Goal: Information Seeking & Learning: Check status

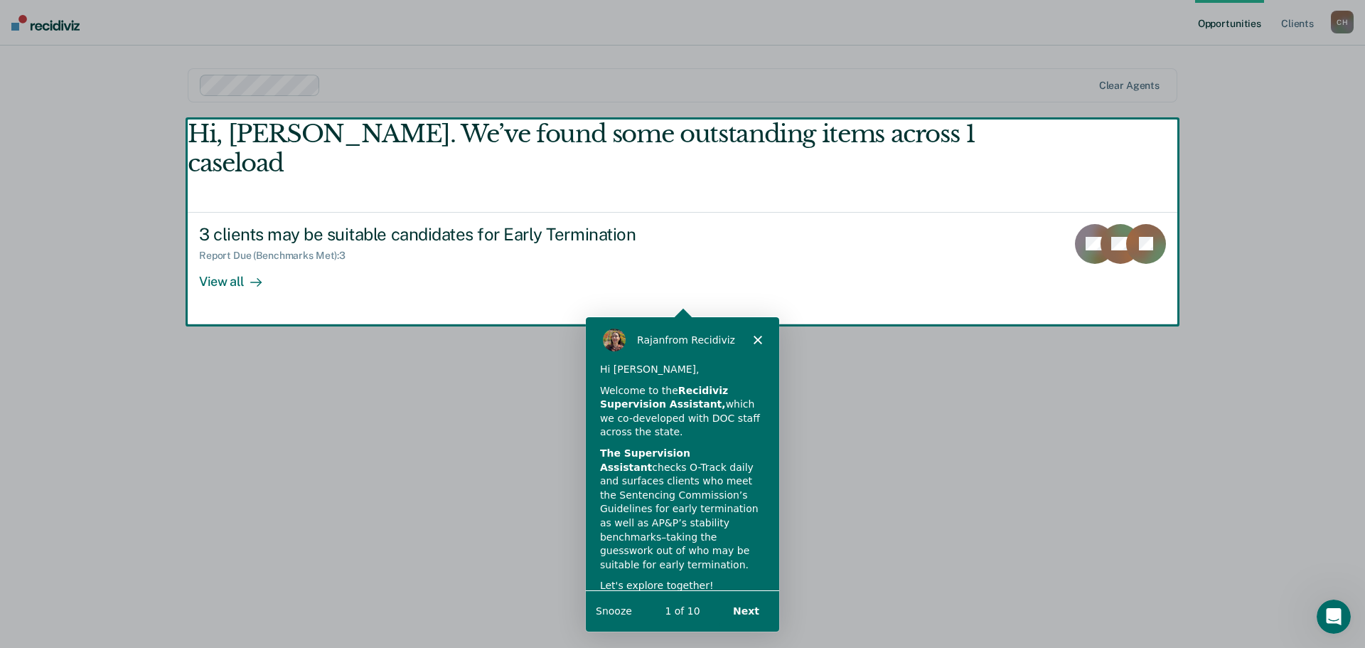
click at [759, 338] on polygon "Close" at bounding box center [757, 339] width 9 height 9
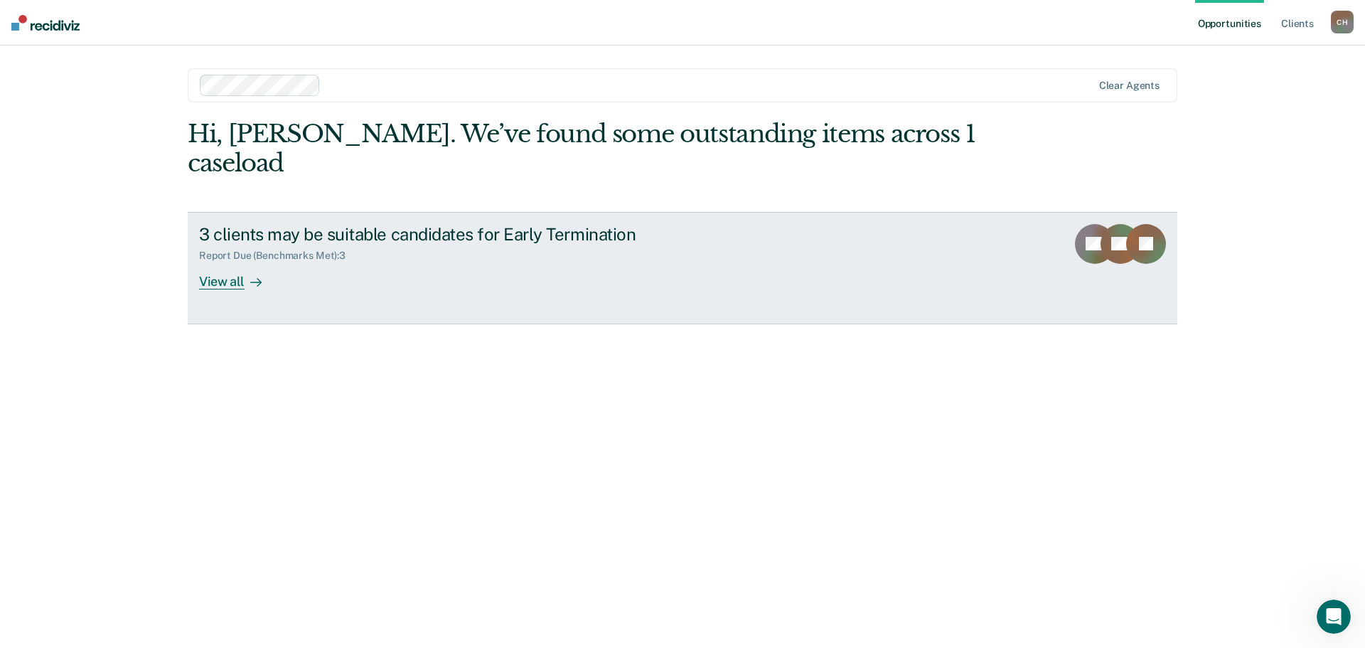
click at [213, 289] on div "View all" at bounding box center [239, 276] width 80 height 28
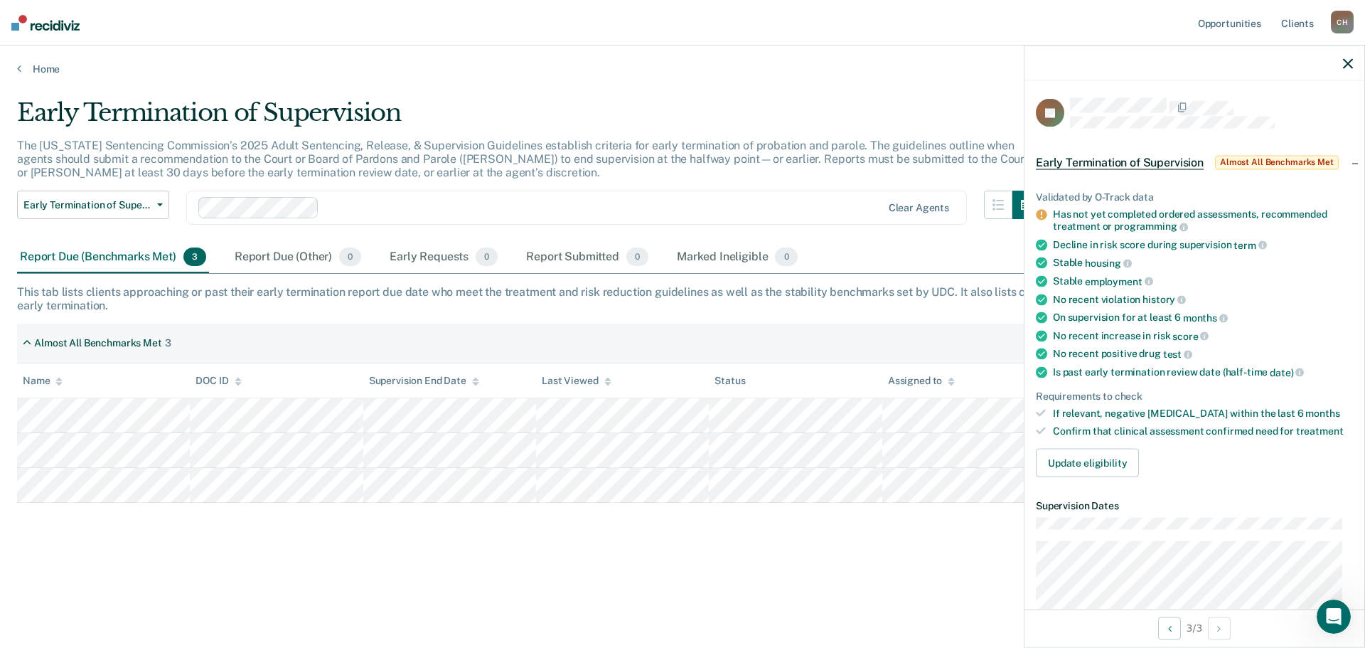
click at [1340, 59] on div at bounding box center [1194, 63] width 340 height 36
click at [1346, 65] on icon "button" at bounding box center [1348, 63] width 10 height 10
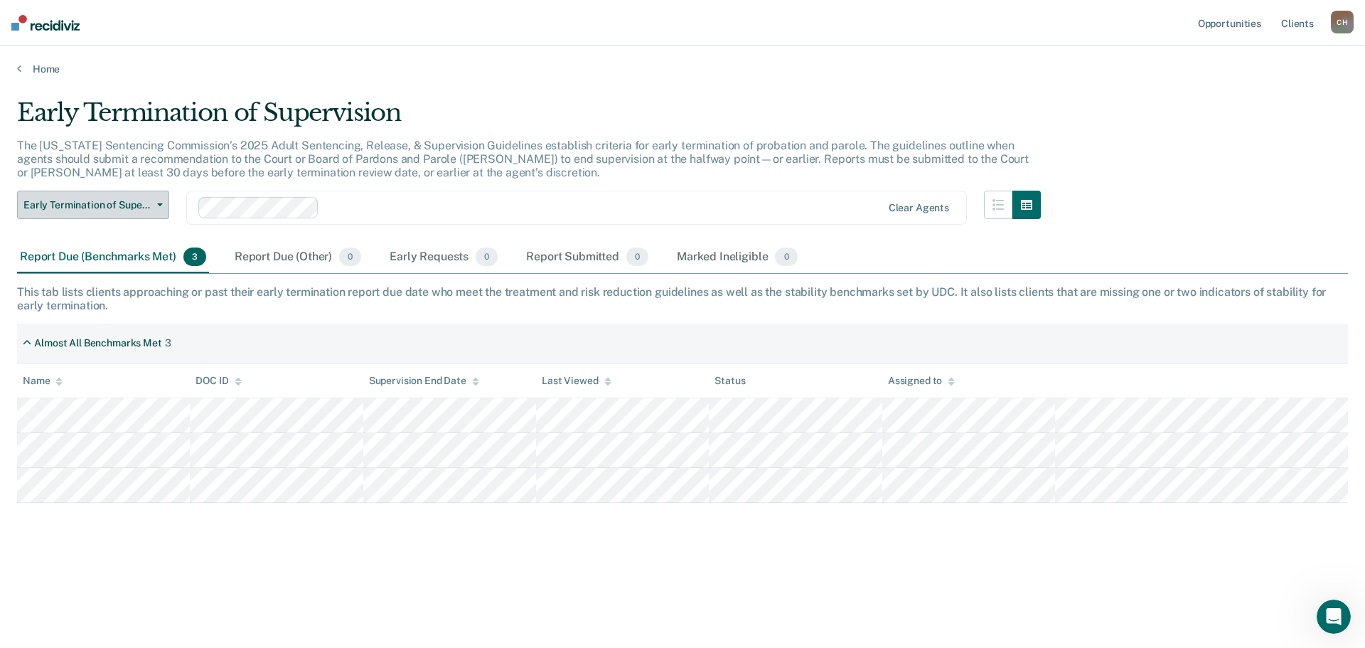
click at [154, 203] on button "Early Termination of Supervision" at bounding box center [93, 205] width 152 height 28
click at [289, 258] on div "Report Due (Other) 0" at bounding box center [298, 257] width 132 height 31
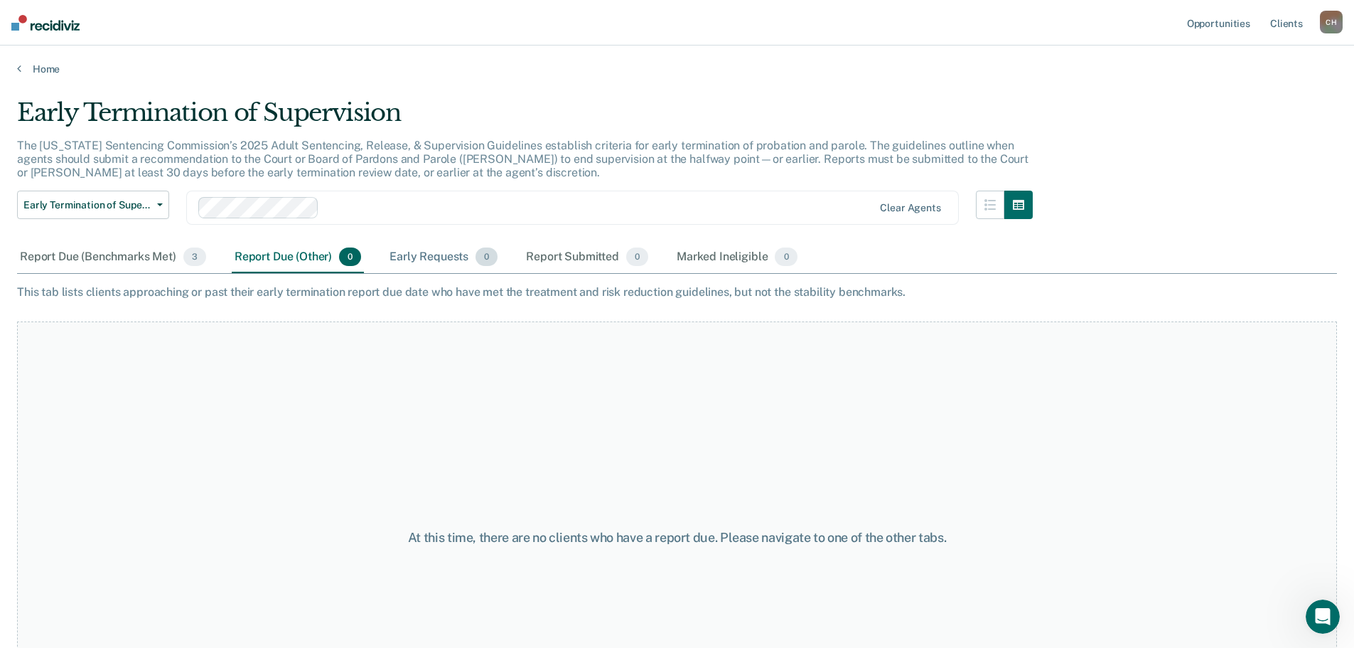
click at [454, 252] on div "Early Requests 0" at bounding box center [444, 257] width 114 height 31
click at [563, 250] on div "Report Submitted 0" at bounding box center [587, 257] width 128 height 31
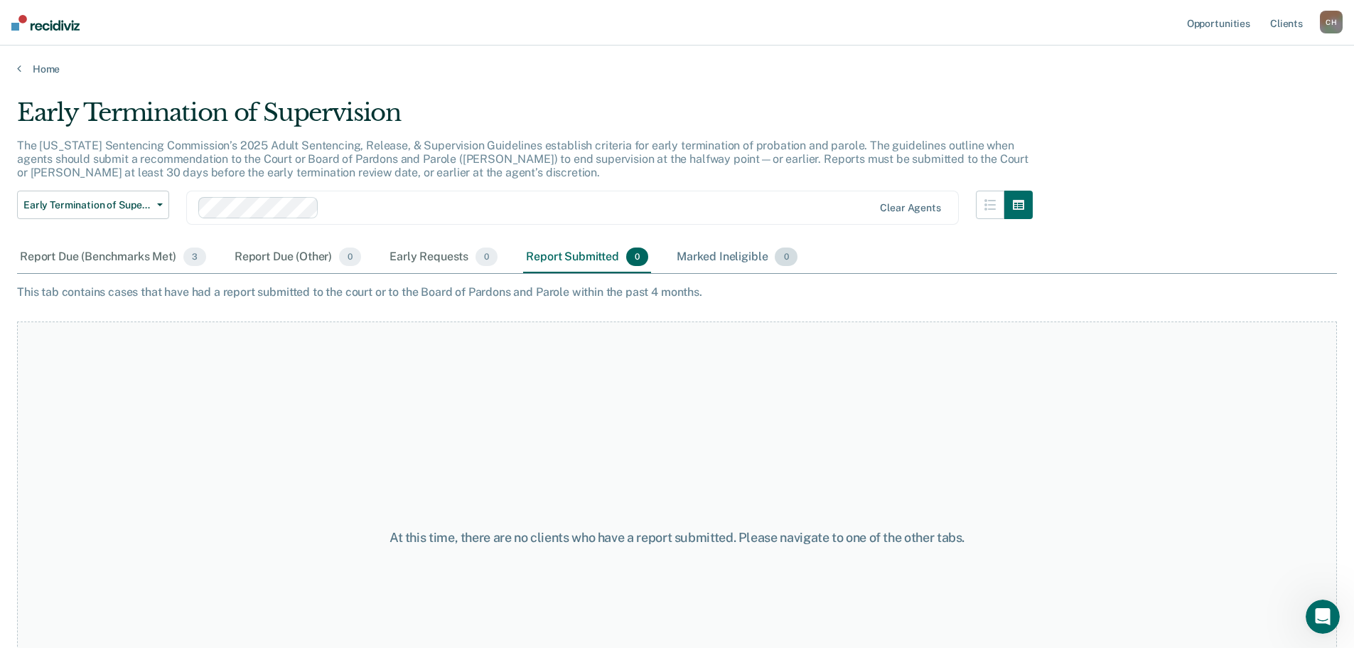
click at [738, 257] on div "Marked Ineligible 0" at bounding box center [737, 257] width 127 height 31
click at [129, 259] on div "Report Due (Benchmarks Met) 3" at bounding box center [113, 257] width 192 height 31
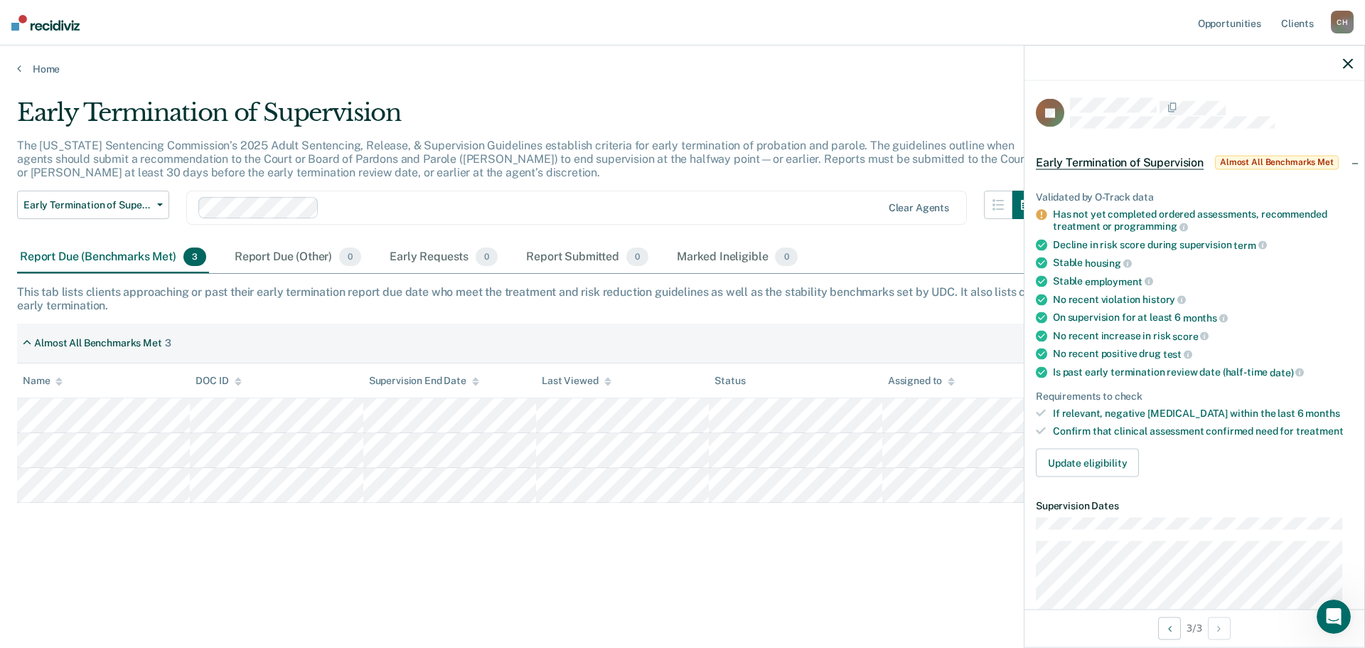
click at [1309, 159] on span "Almost All Benchmarks Met" at bounding box center [1277, 162] width 124 height 14
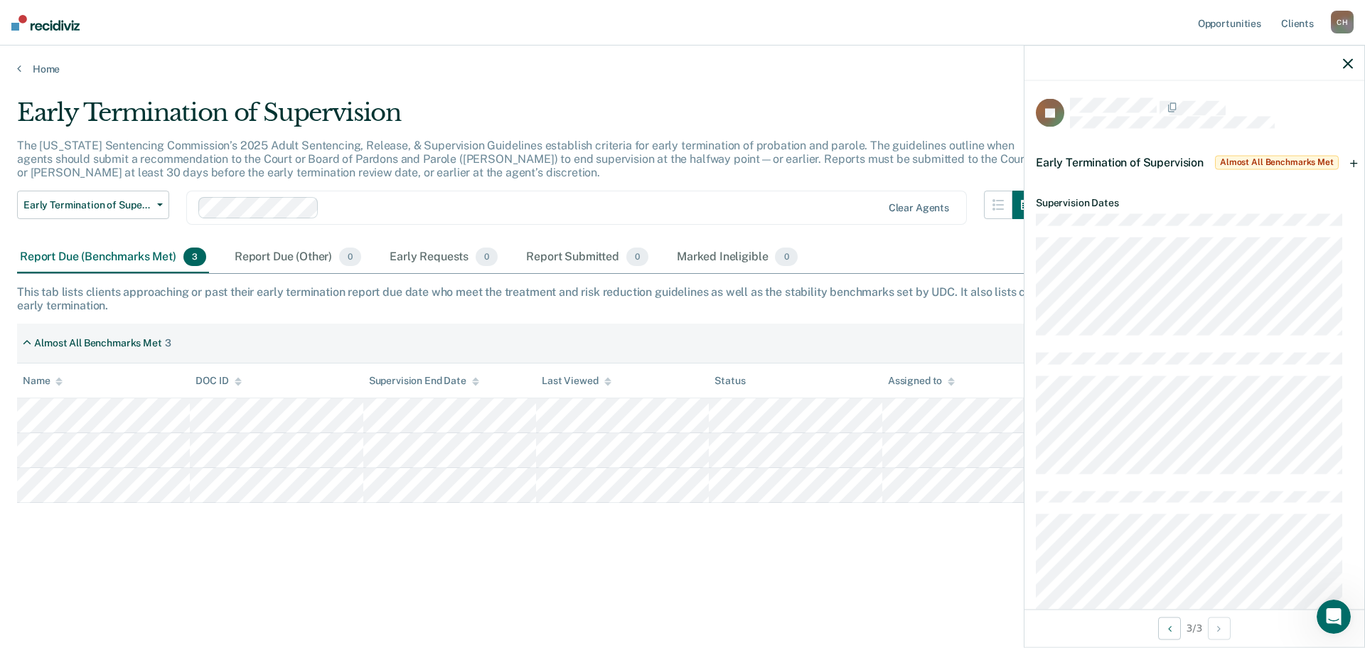
click at [1309, 159] on span "Almost All Benchmarks Met" at bounding box center [1277, 162] width 124 height 14
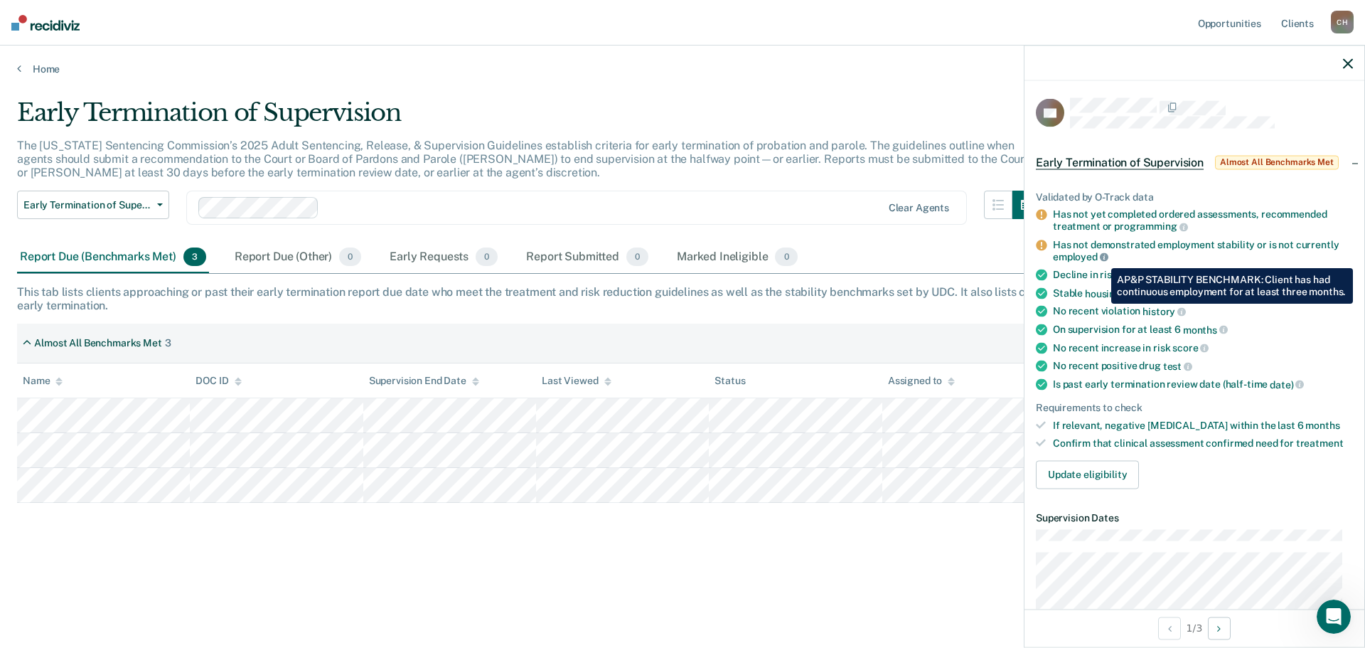
click at [1100, 257] on icon at bounding box center [1104, 257] width 9 height 9
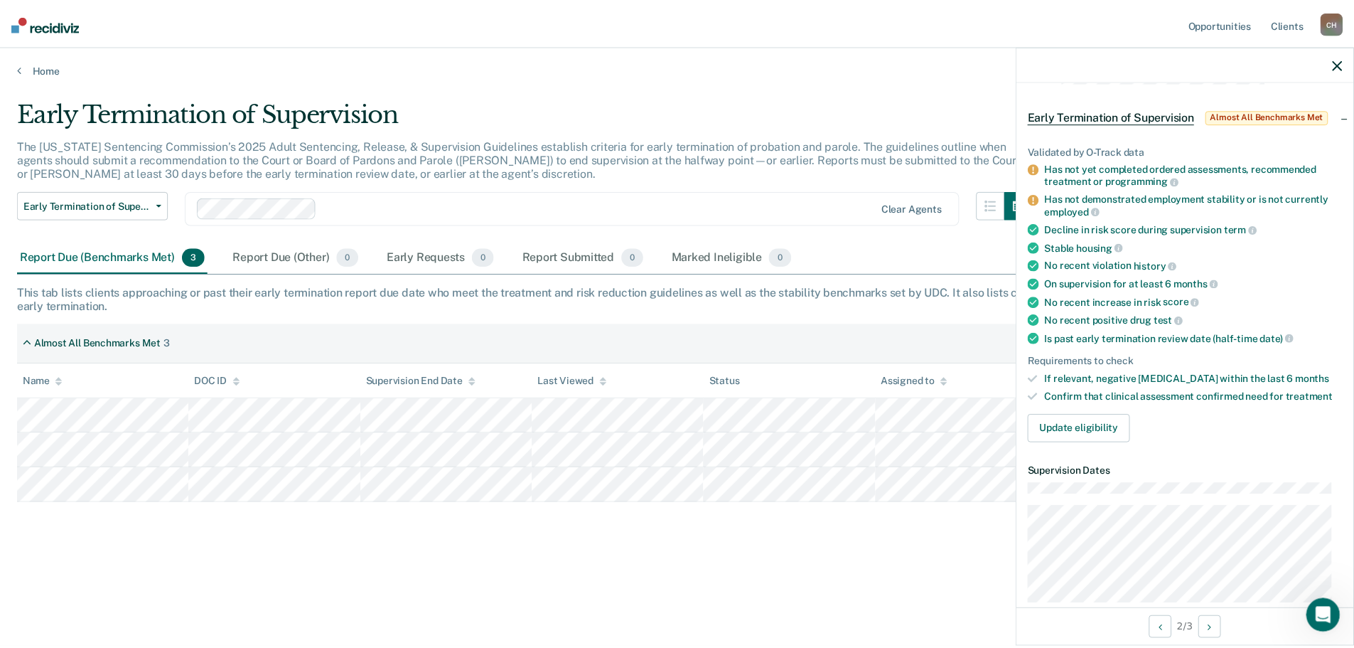
scroll to position [71, 0]
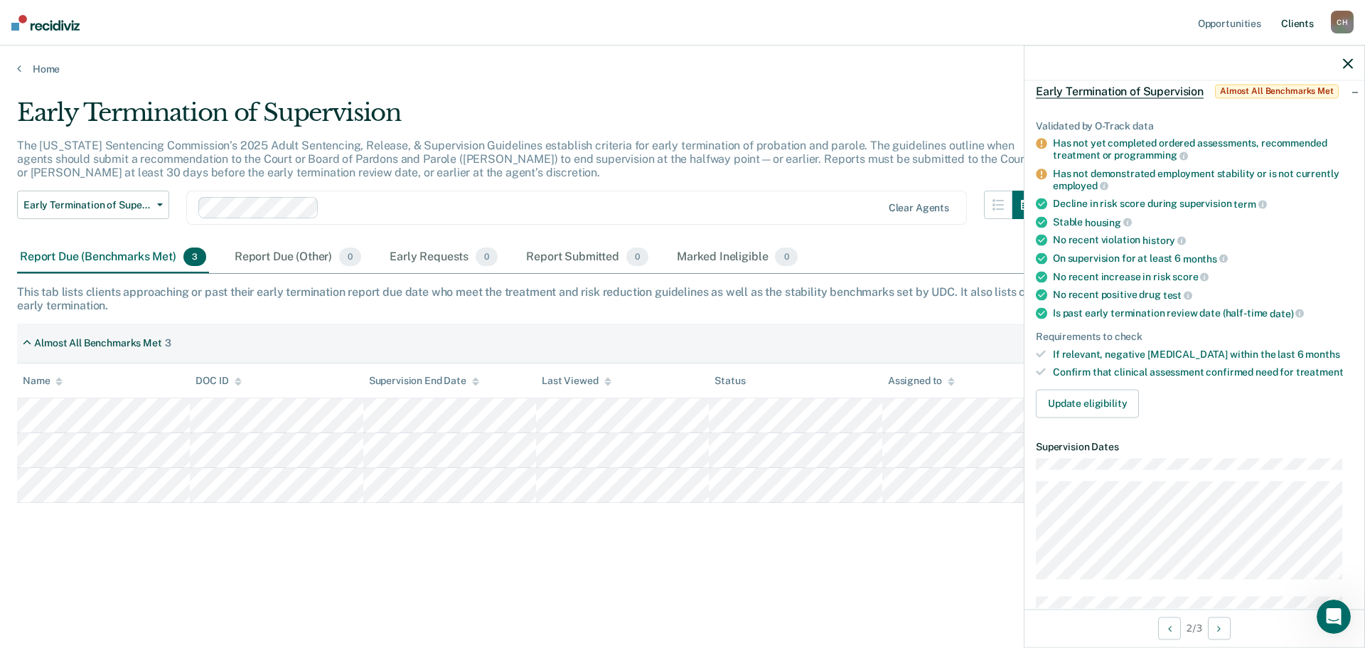
click at [1305, 26] on link "Client s" at bounding box center [1297, 22] width 38 height 45
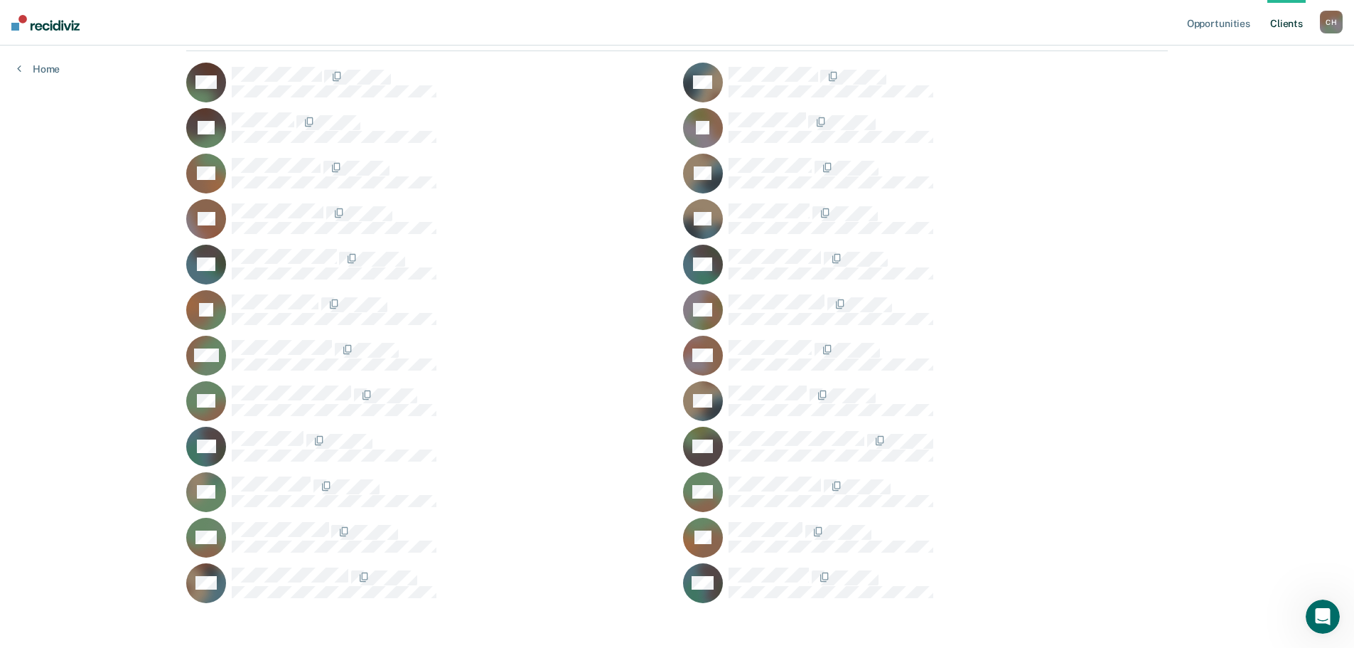
scroll to position [162, 0]
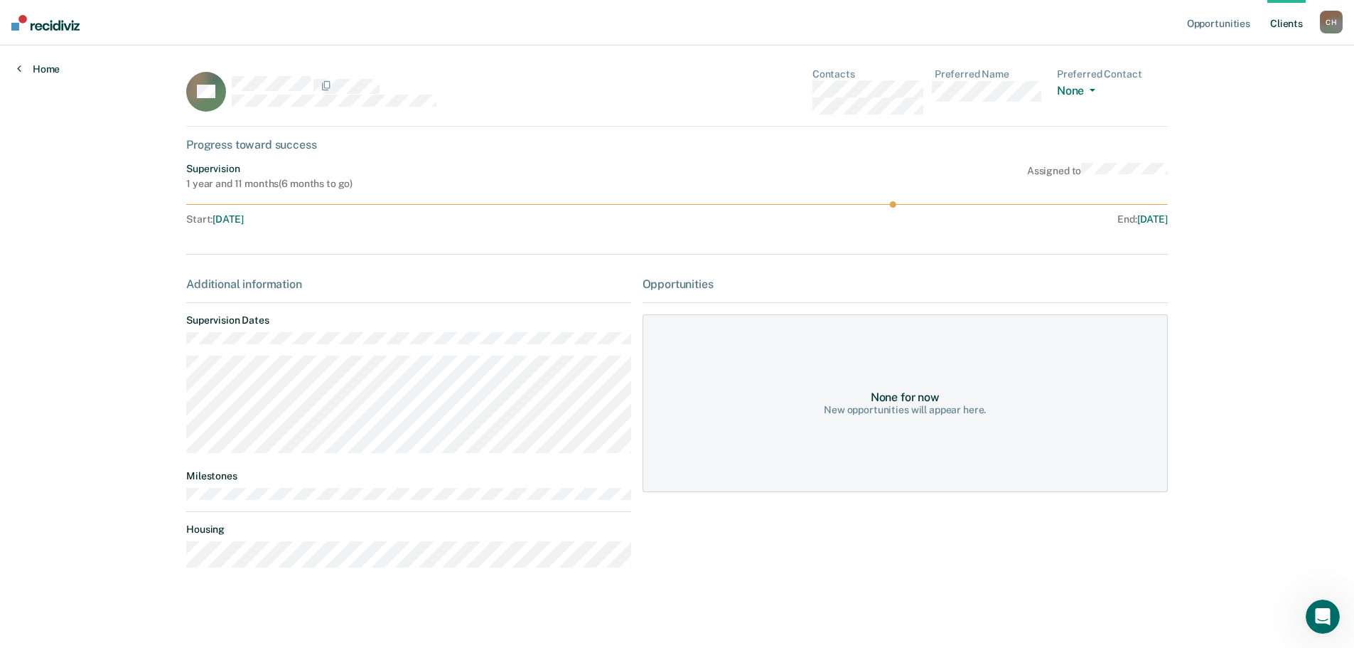
click at [45, 67] on link "Home" at bounding box center [38, 69] width 43 height 13
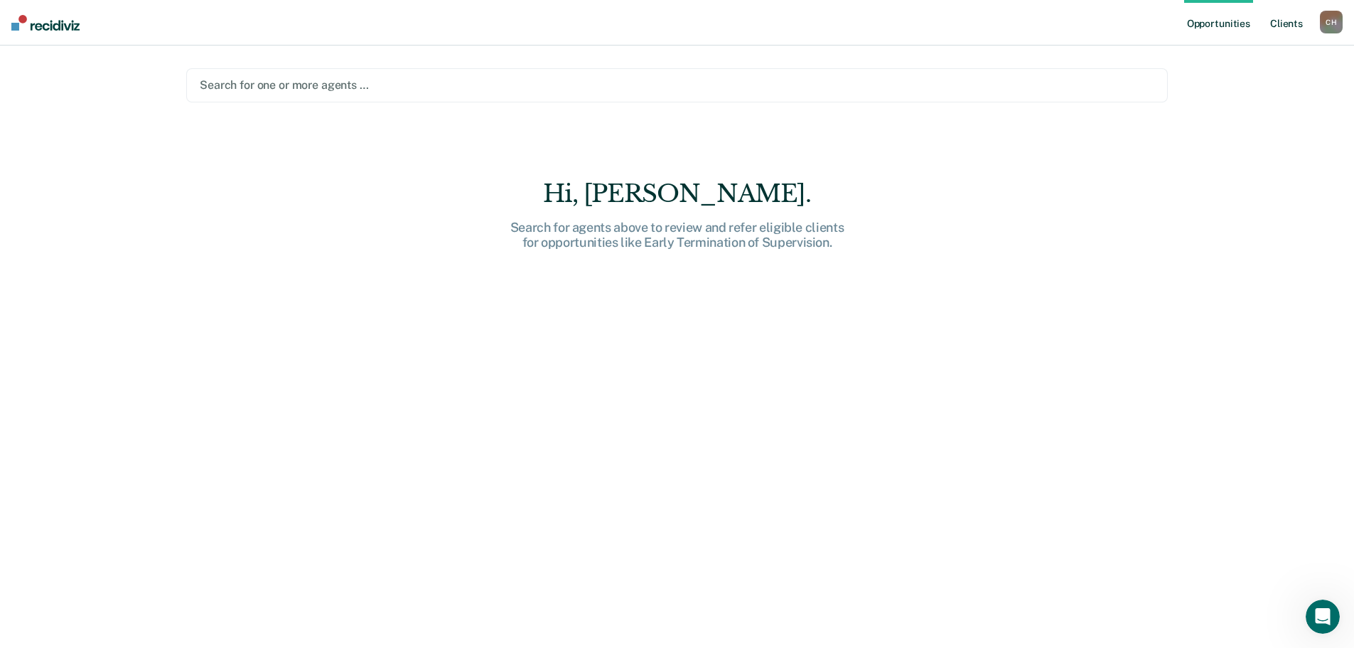
click at [1275, 22] on link "Client s" at bounding box center [1287, 22] width 38 height 45
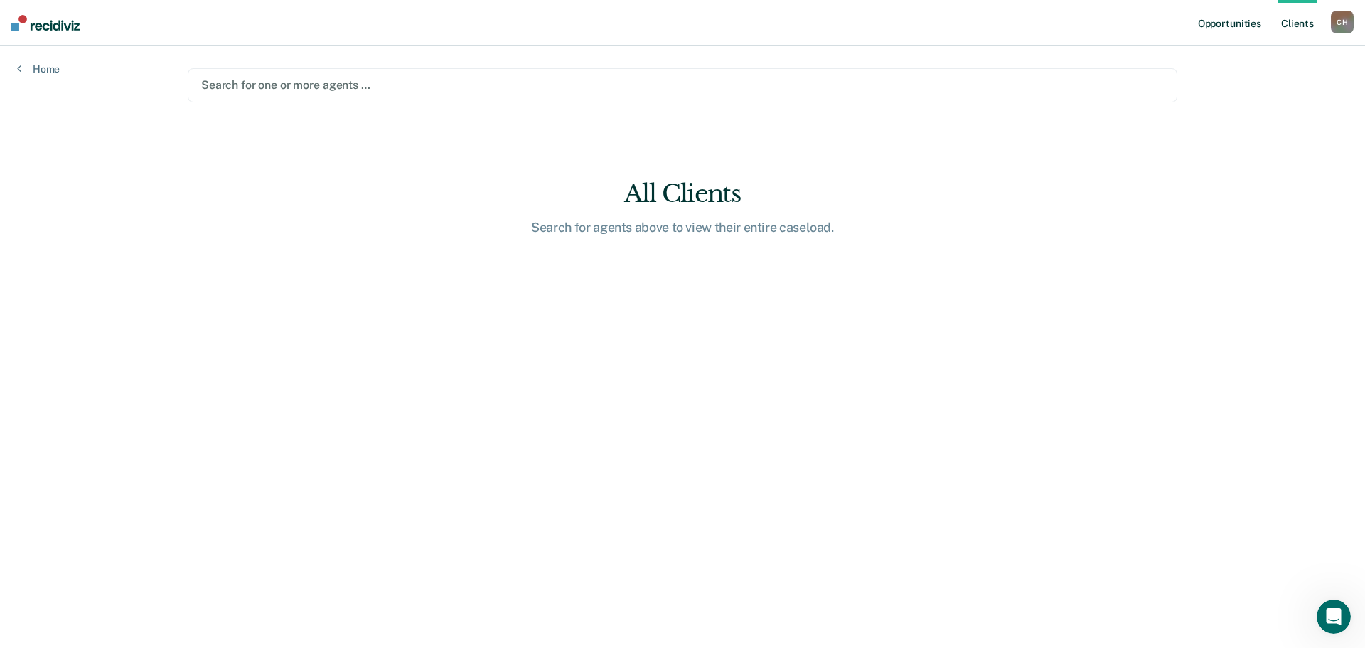
click at [1221, 22] on link "Opportunities" at bounding box center [1229, 22] width 69 height 45
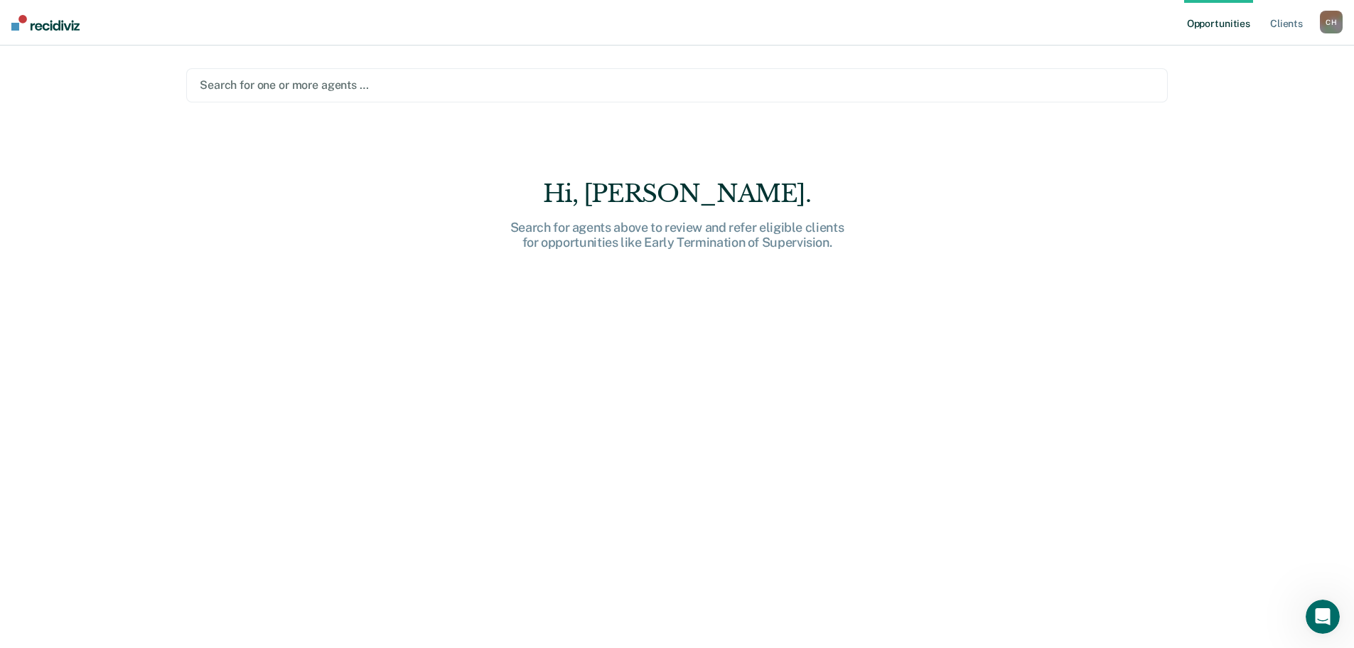
click at [1331, 23] on div "C H" at bounding box center [1331, 22] width 23 height 23
click at [1238, 56] on link "Profile" at bounding box center [1274, 58] width 114 height 12
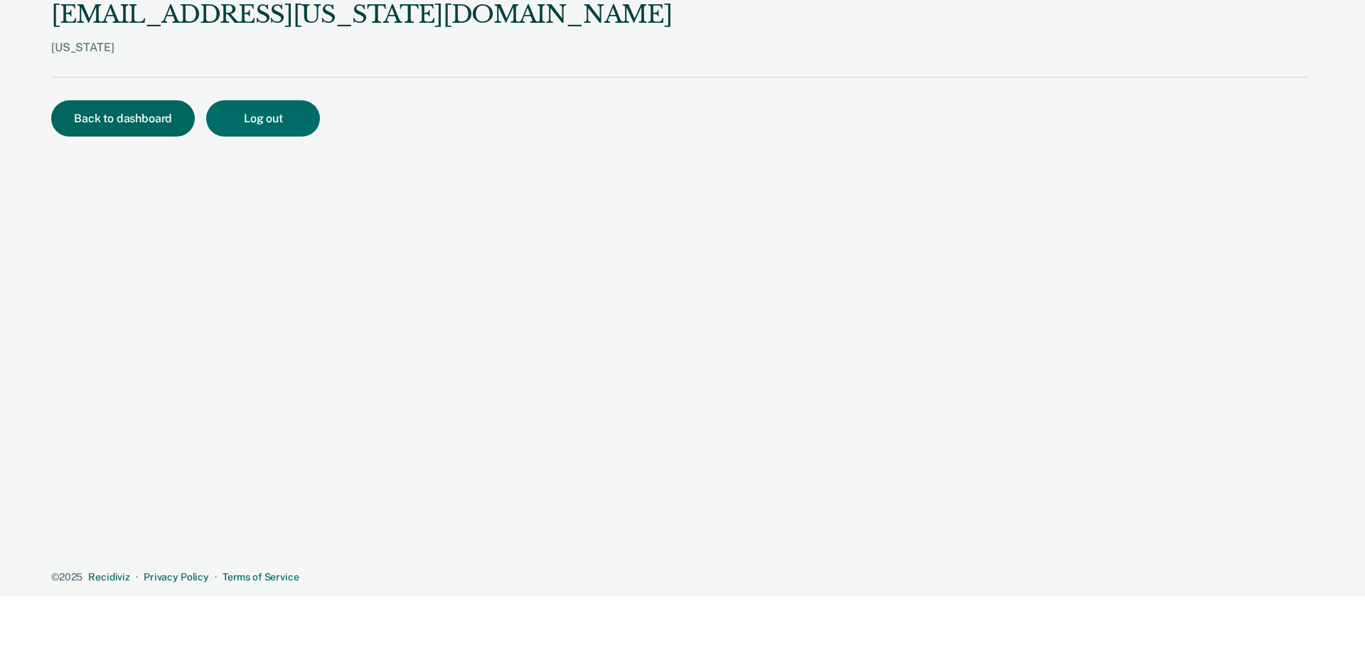
click at [116, 113] on button "Back to dashboard" at bounding box center [123, 118] width 144 height 36
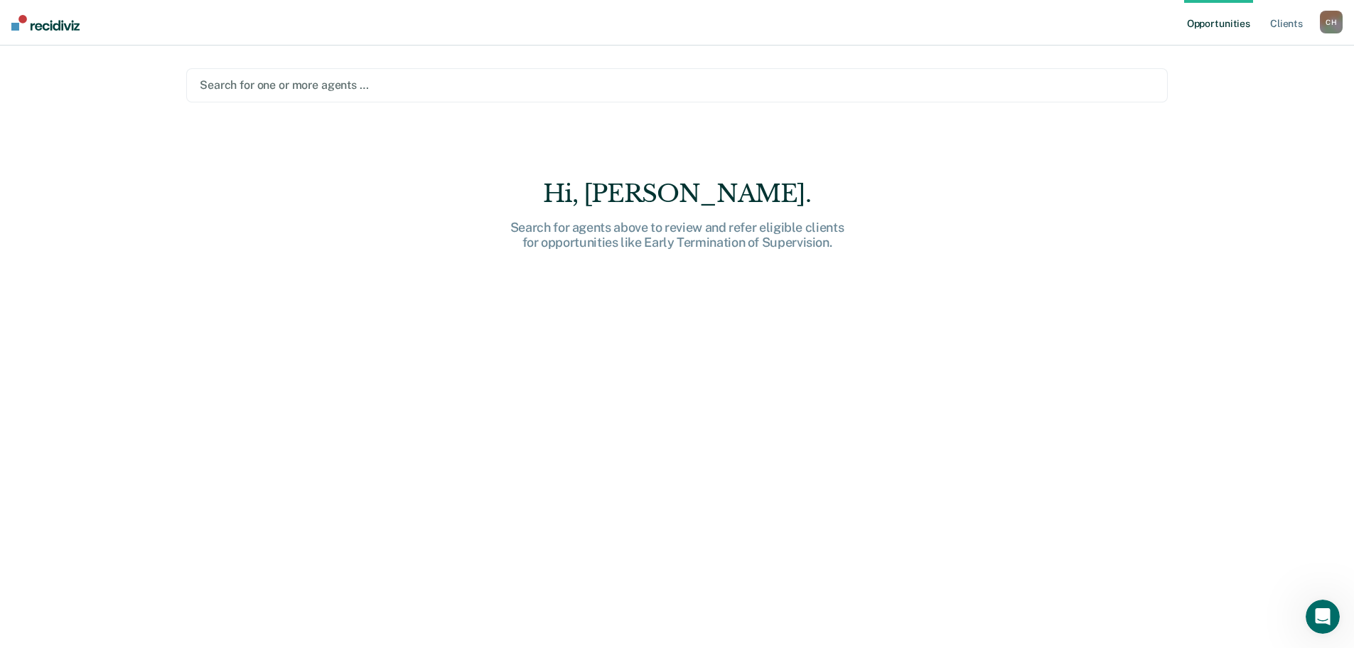
click at [1215, 23] on link "Opportunities" at bounding box center [1218, 22] width 69 height 45
click at [714, 240] on div "Search for agents above to review and refer eligible clients for opportunities …" at bounding box center [677, 235] width 455 height 31
click at [1277, 24] on link "Client s" at bounding box center [1287, 22] width 38 height 45
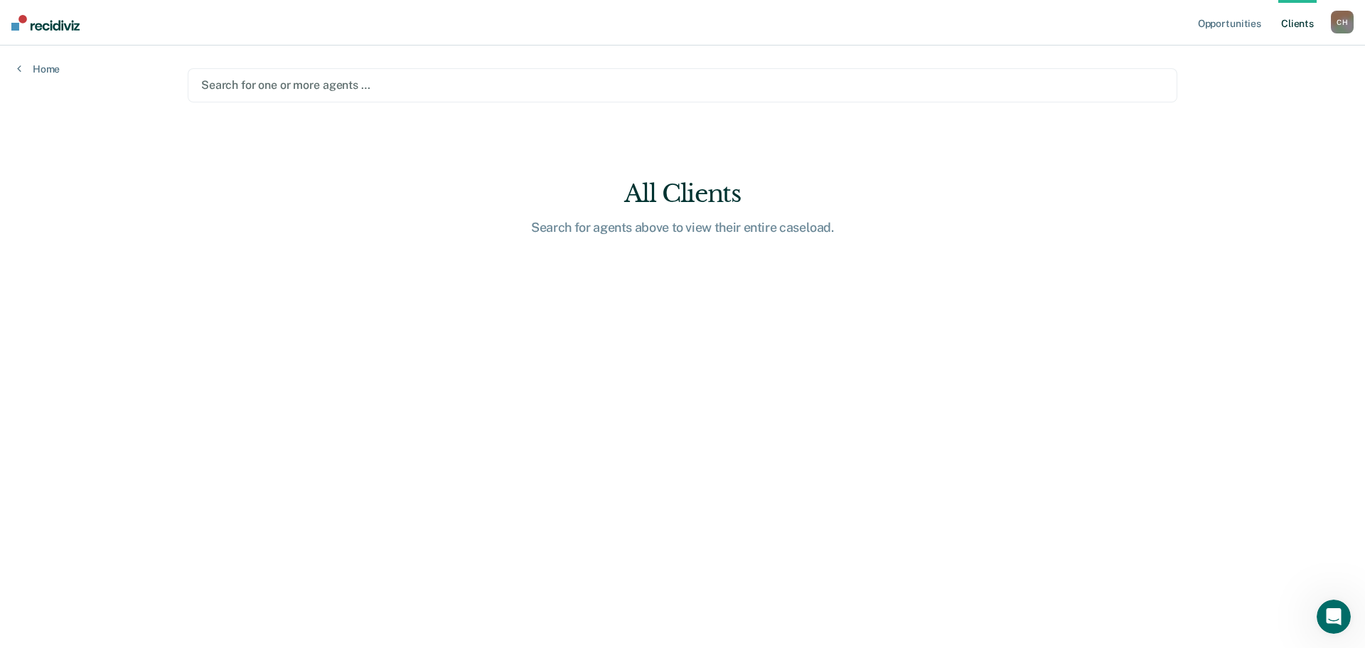
click at [705, 218] on div "All Clients Search for agents above to view their entire caseload." at bounding box center [682, 206] width 455 height 55
click at [46, 66] on link "Home" at bounding box center [38, 69] width 43 height 13
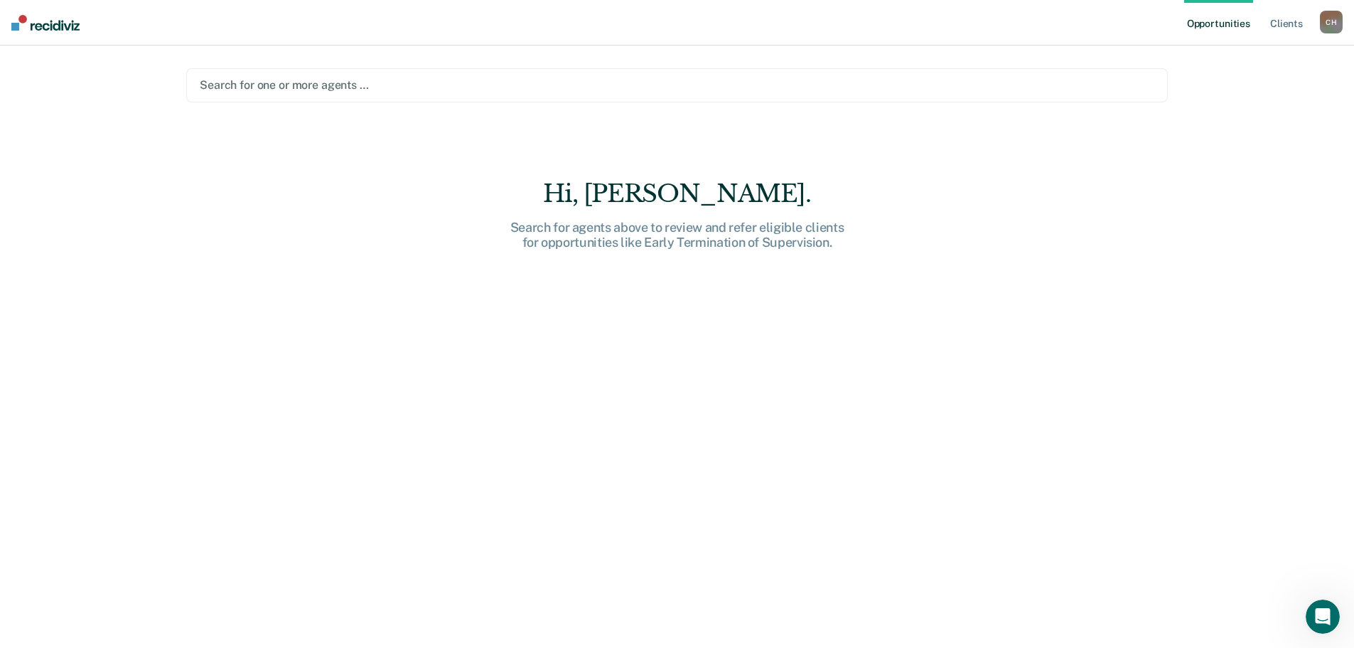
click at [72, 26] on img at bounding box center [45, 23] width 68 height 16
click at [452, 81] on div at bounding box center [677, 85] width 955 height 16
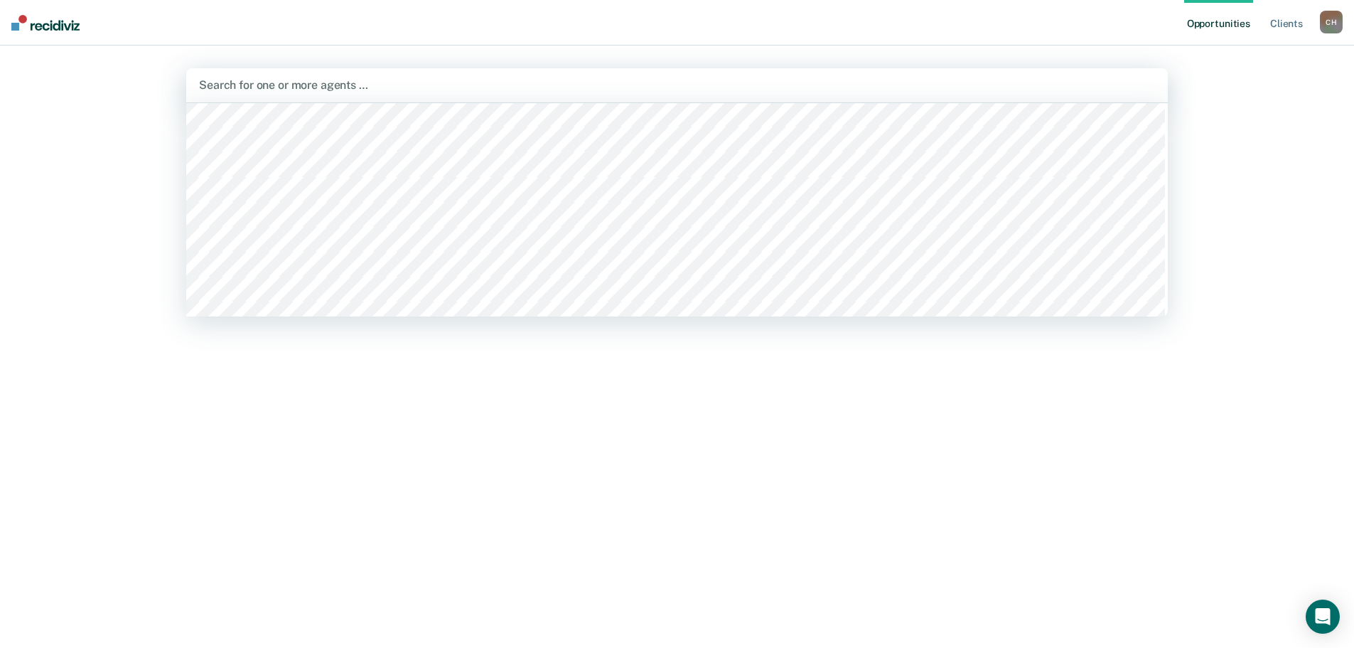
scroll to position [142, 0]
click at [388, 385] on div "Hi, [PERSON_NAME]. Search for agents above to review and refer eligible clients…" at bounding box center [677, 423] width 982 height 488
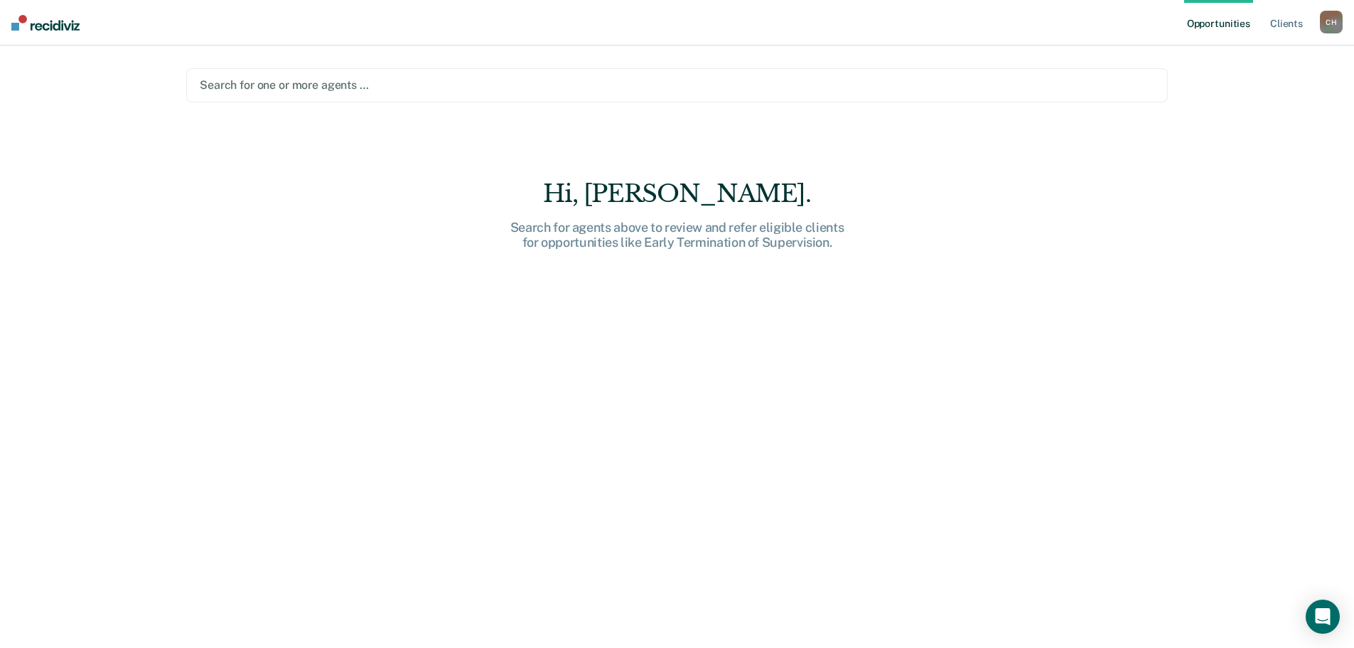
click at [630, 87] on div at bounding box center [677, 85] width 955 height 16
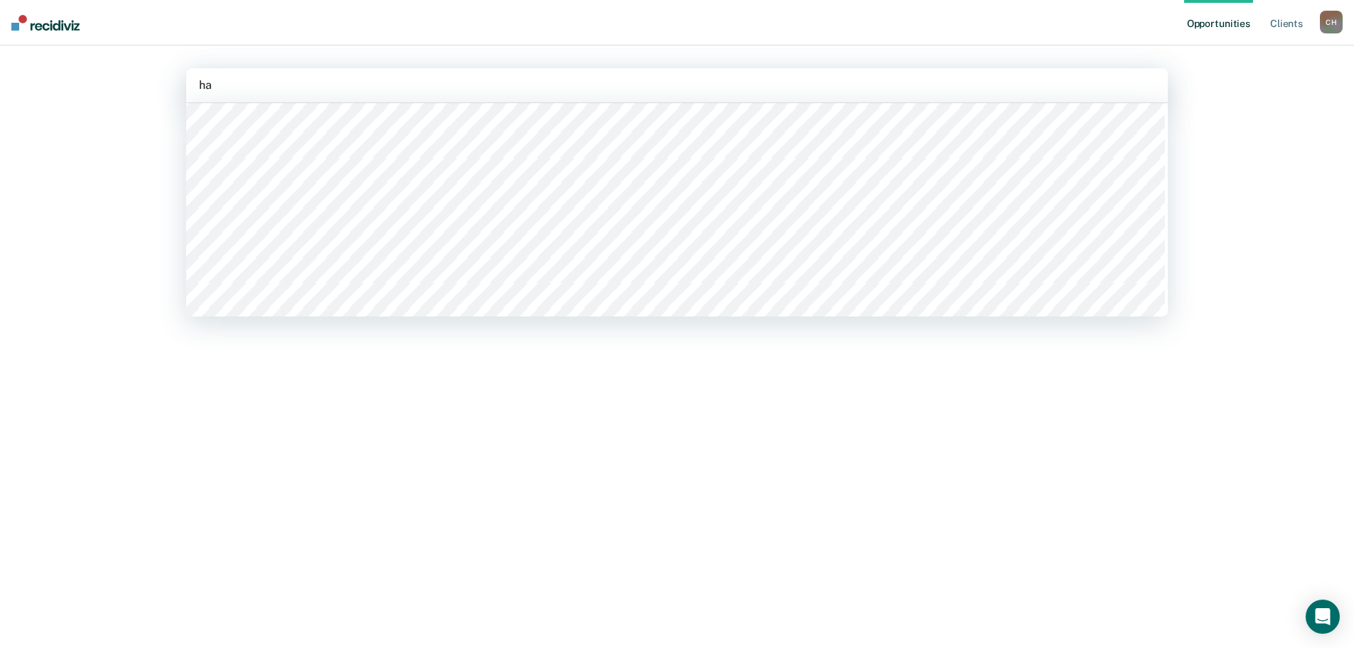
scroll to position [0, 0]
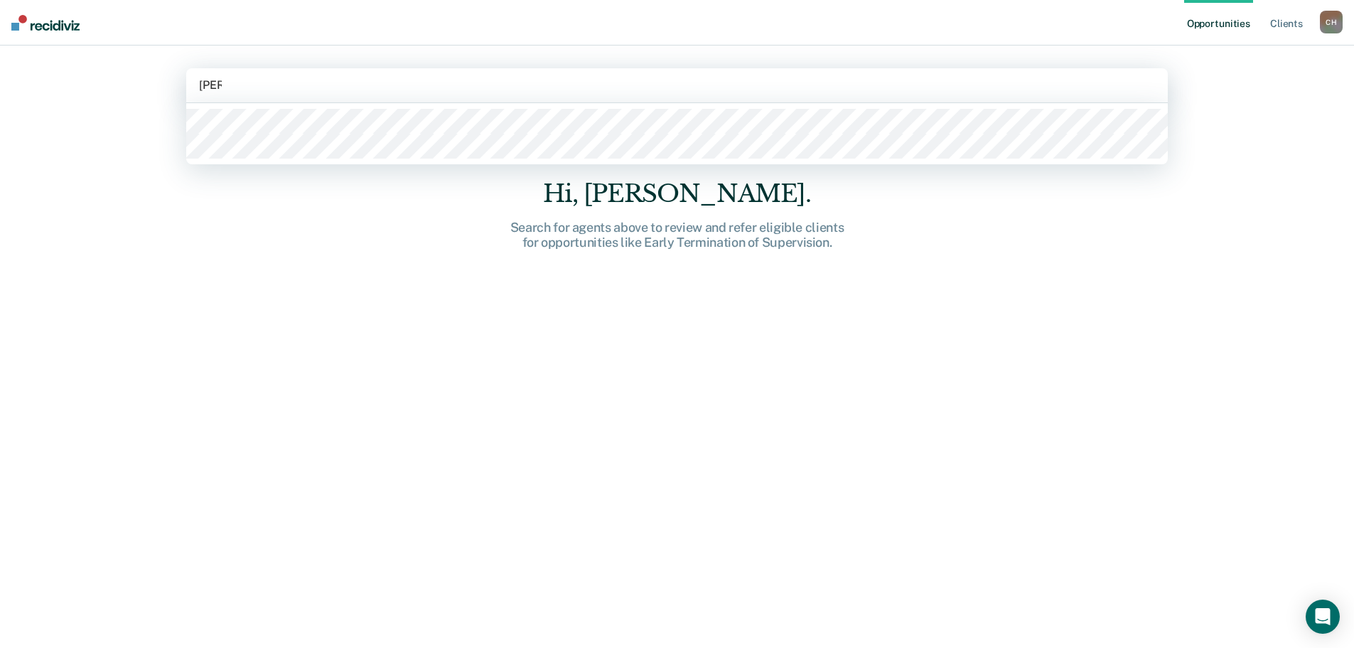
type input "harley"
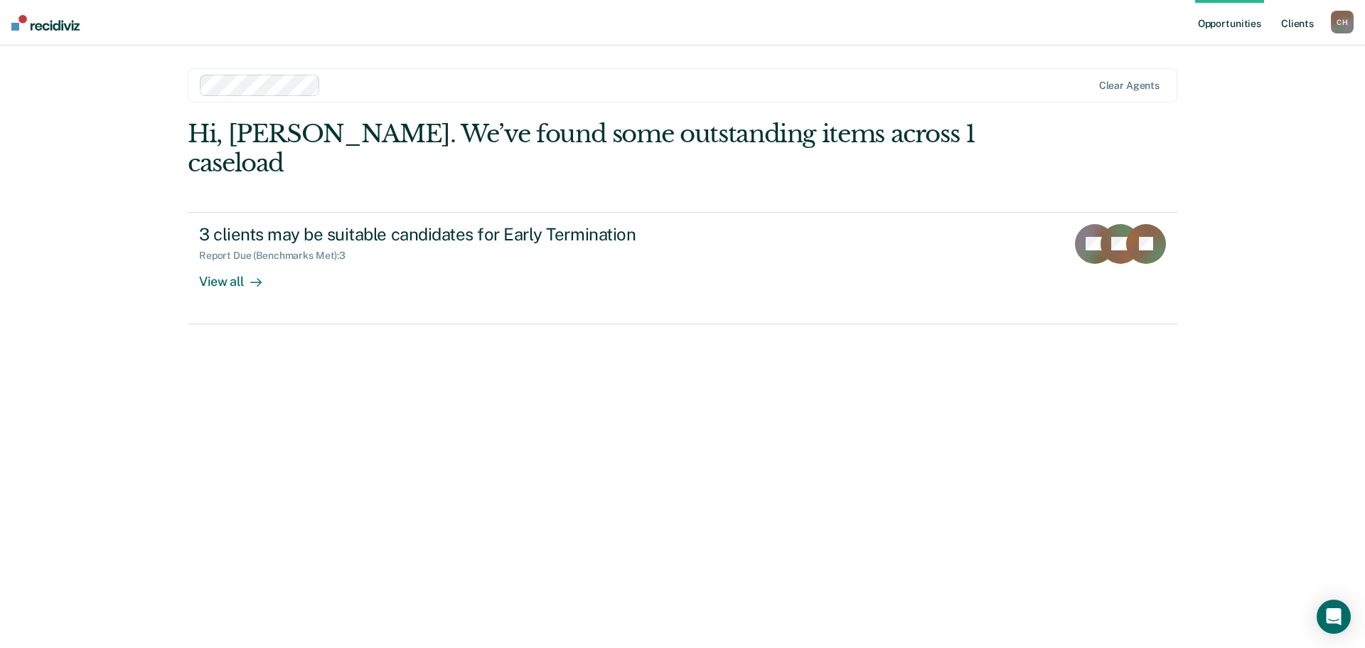
click at [1313, 23] on link "Client s" at bounding box center [1297, 22] width 38 height 45
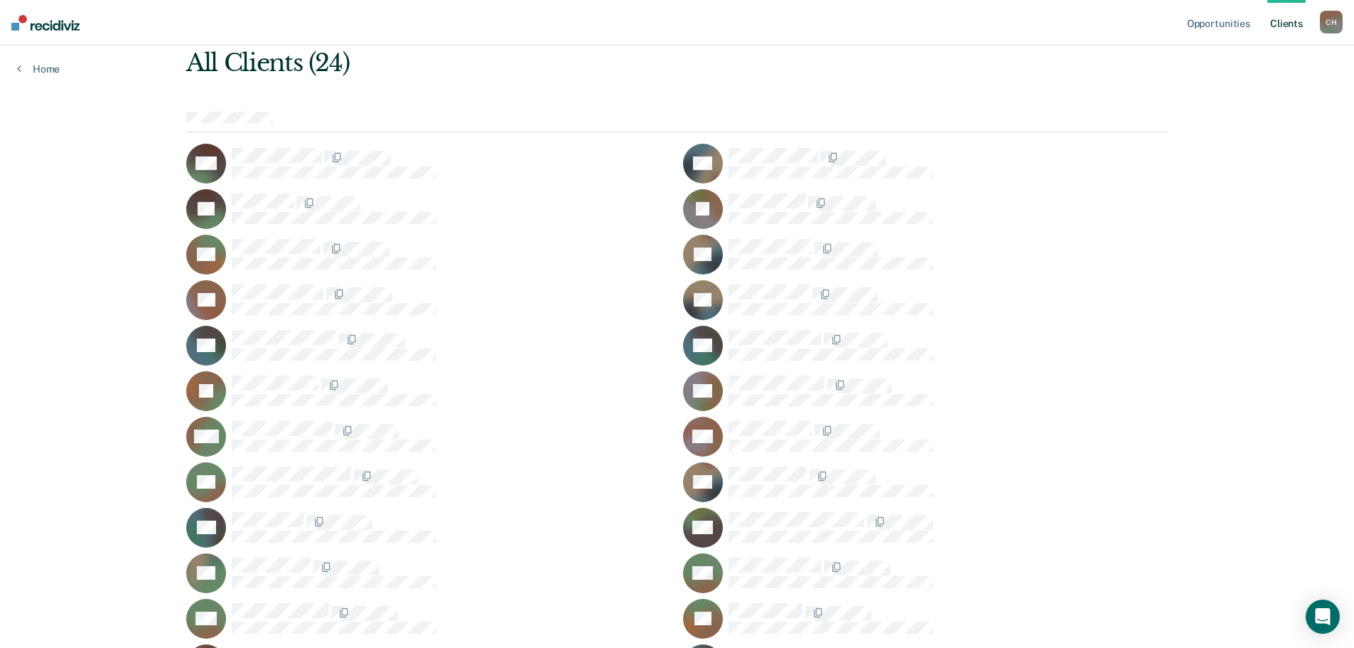
scroll to position [142, 0]
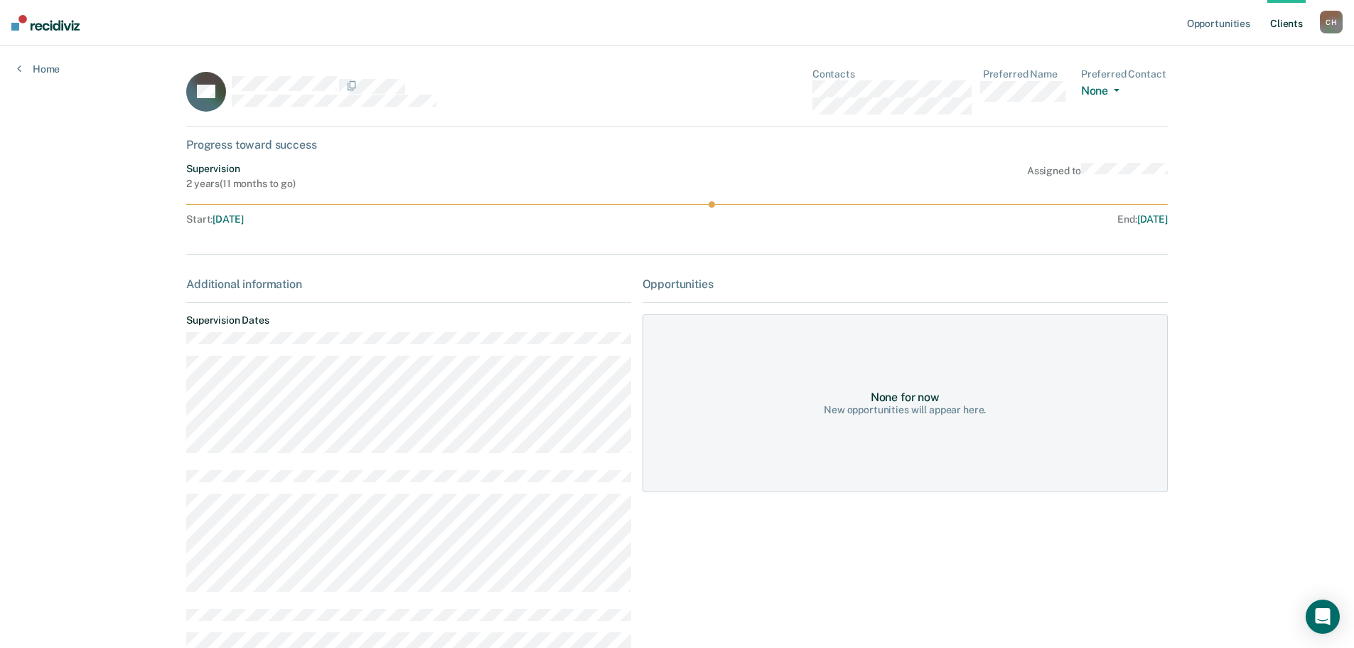
click at [48, 60] on div "Home" at bounding box center [38, 60] width 77 height 30
click at [53, 71] on link "Home" at bounding box center [38, 69] width 43 height 13
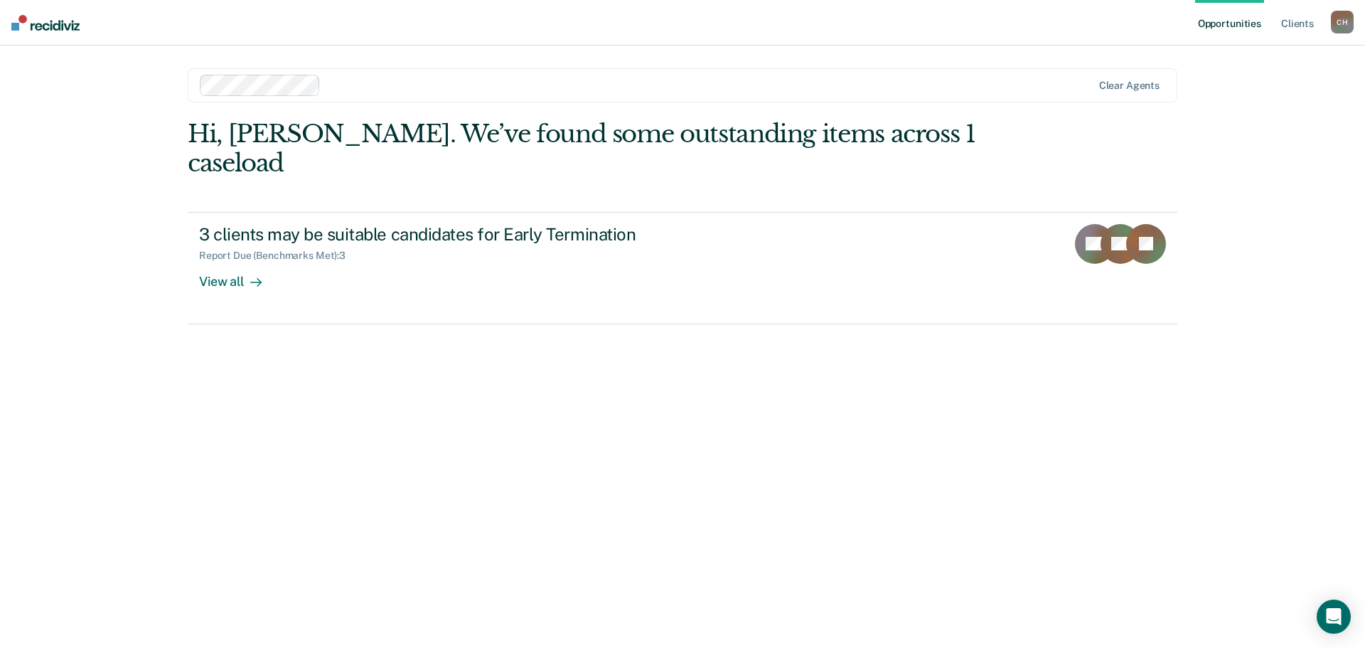
click at [545, 169] on div "Hi, [PERSON_NAME]. We’ve found some outstanding items across 1 caseload" at bounding box center [584, 148] width 792 height 58
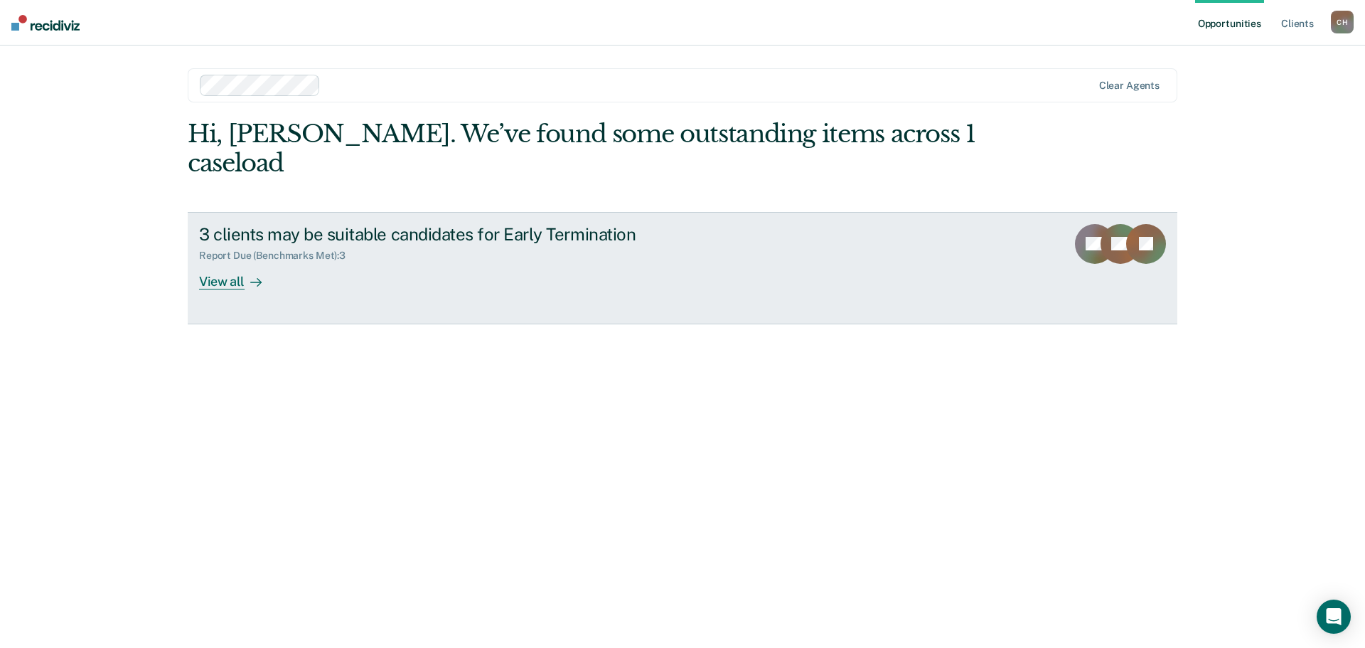
click at [549, 224] on div "3 clients may be suitable candidates for Early Termination" at bounding box center [448, 234] width 499 height 21
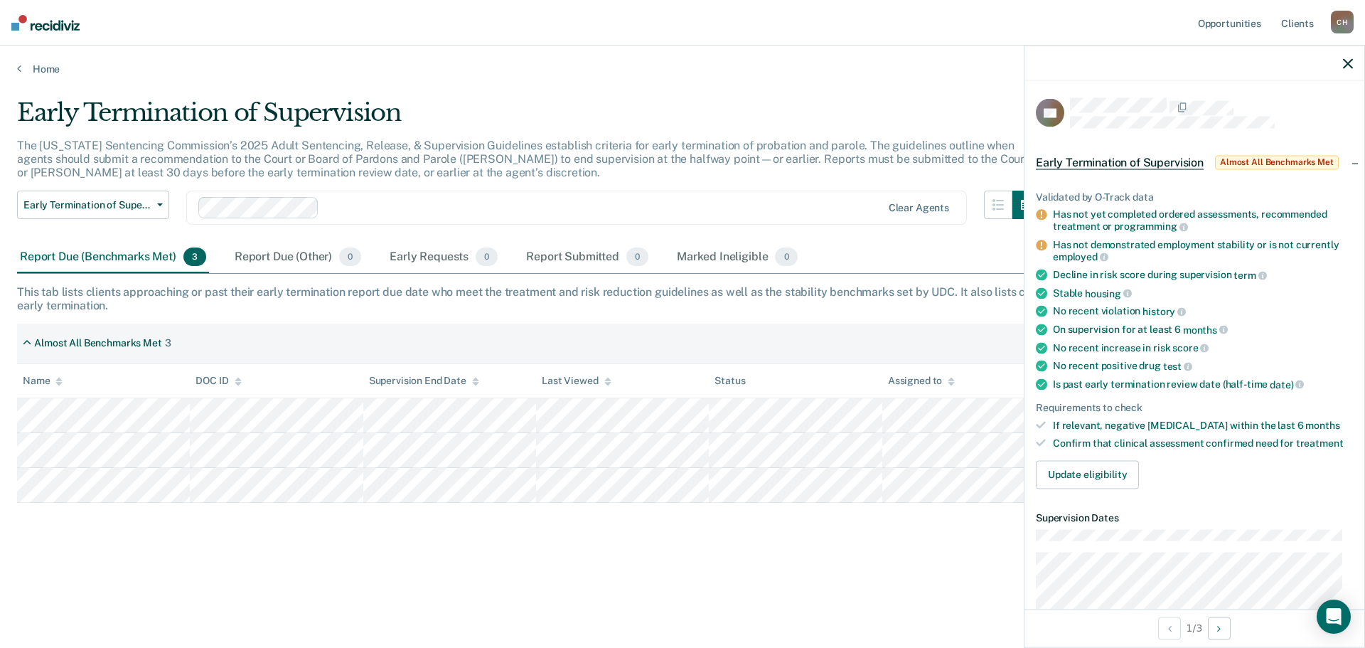
click at [915, 242] on div "Report Due (Benchmarks Met) 3 Report Due (Other) 0 Early Requests 0 Report Subm…" at bounding box center [682, 258] width 1331 height 32
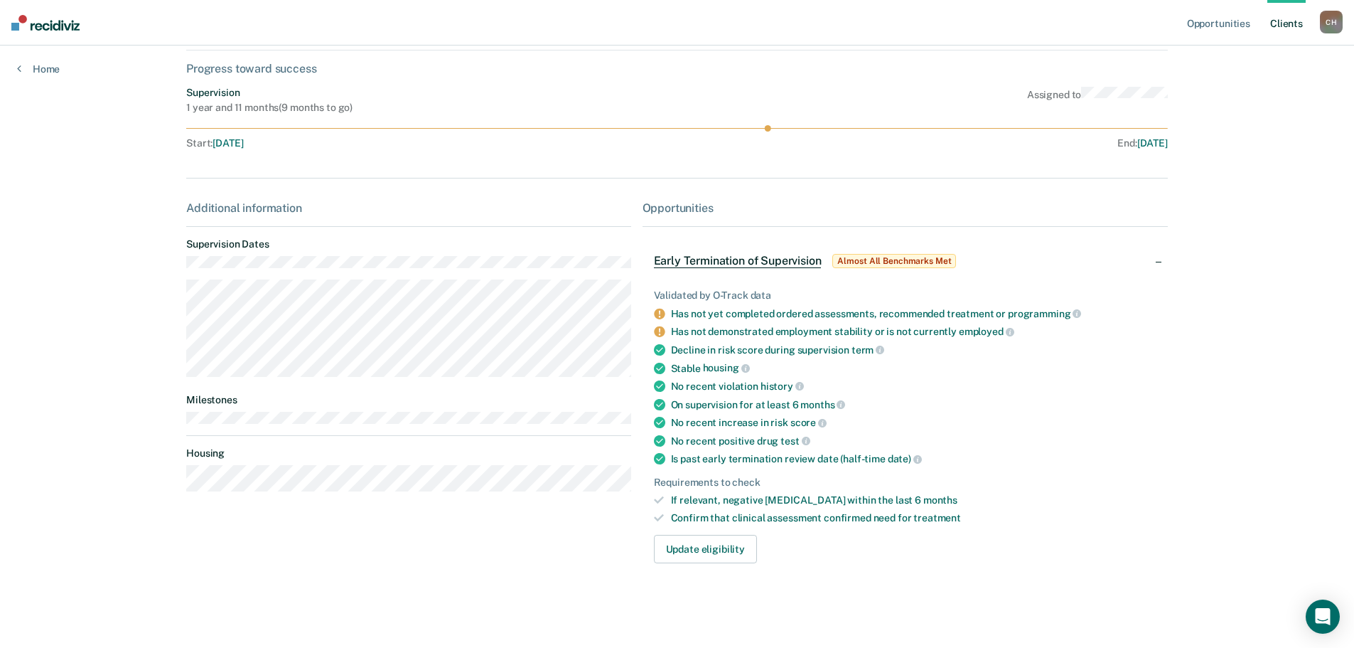
scroll to position [77, 0]
click at [695, 547] on button "Update eligibility" at bounding box center [705, 548] width 103 height 28
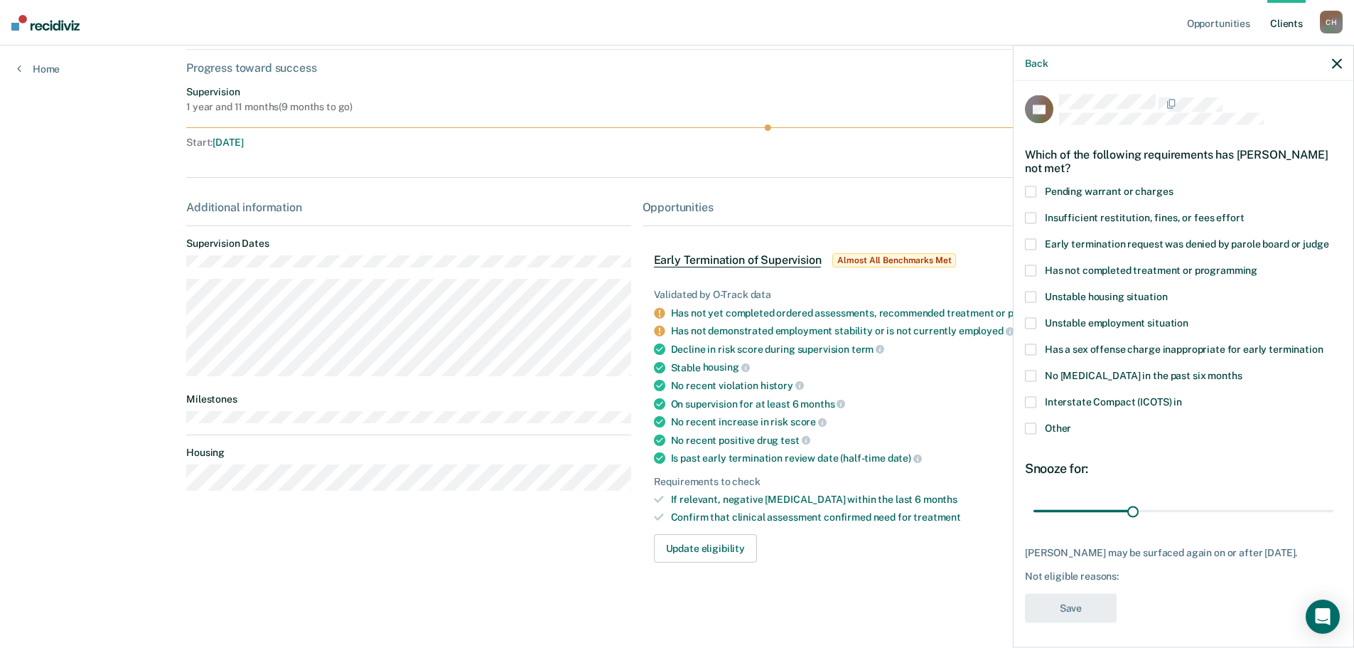
scroll to position [0, 0]
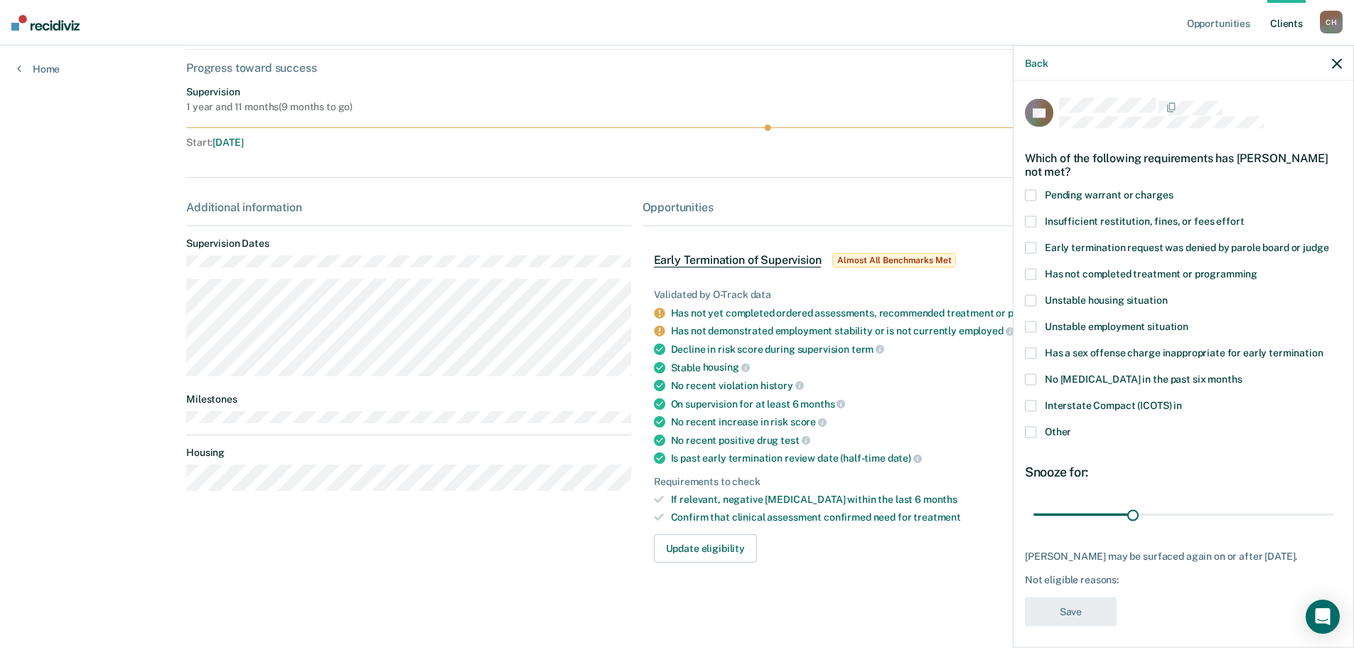
click at [1333, 63] on icon "button" at bounding box center [1337, 63] width 10 height 10
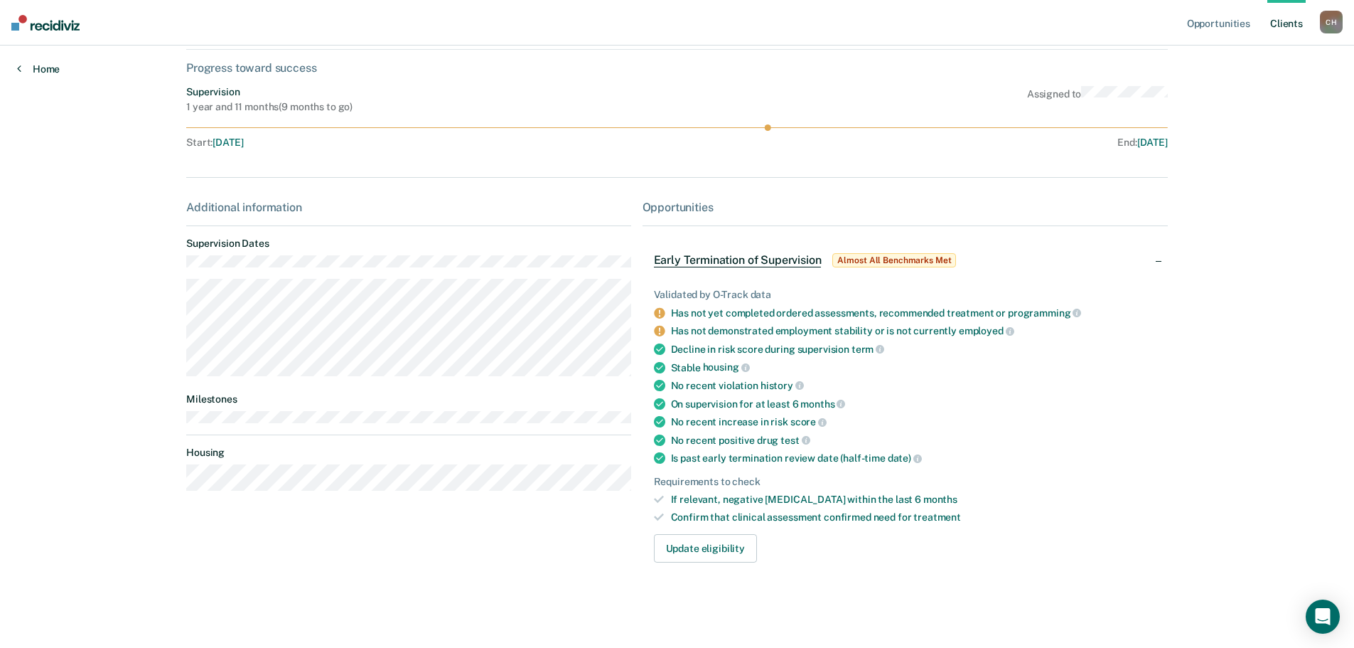
click at [53, 70] on link "Home" at bounding box center [38, 69] width 43 height 13
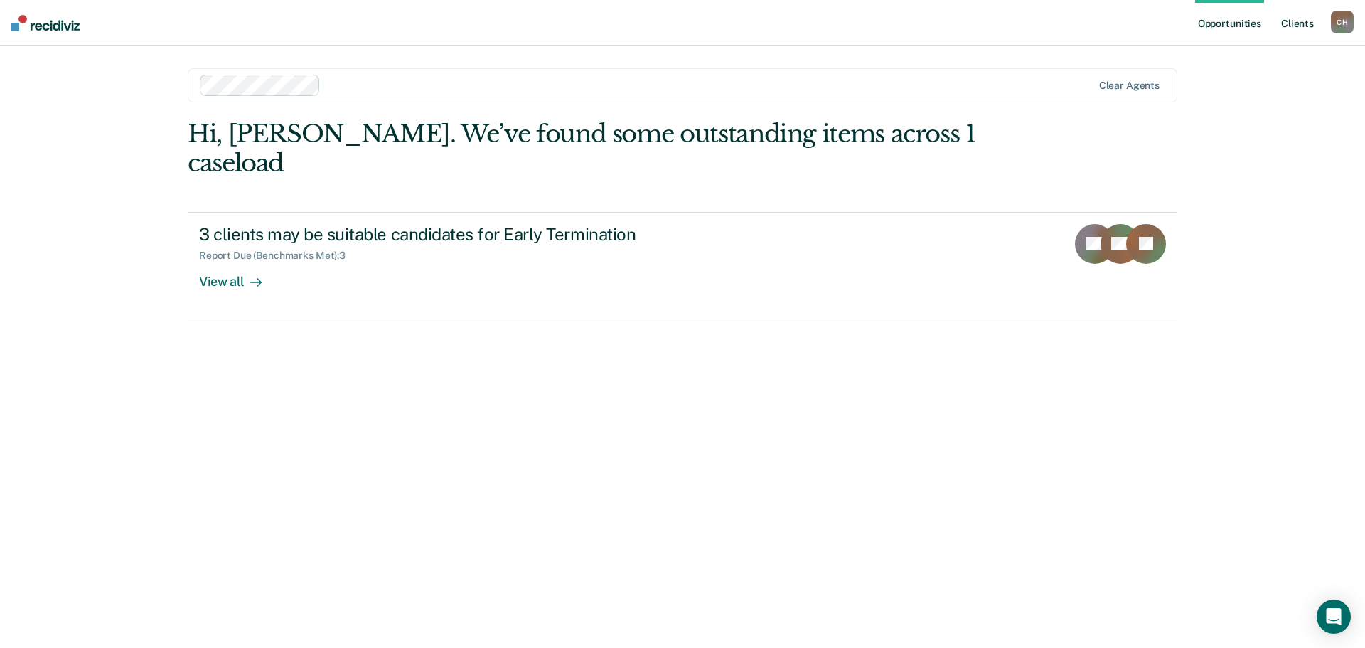
click at [1288, 24] on link "Client s" at bounding box center [1297, 22] width 38 height 45
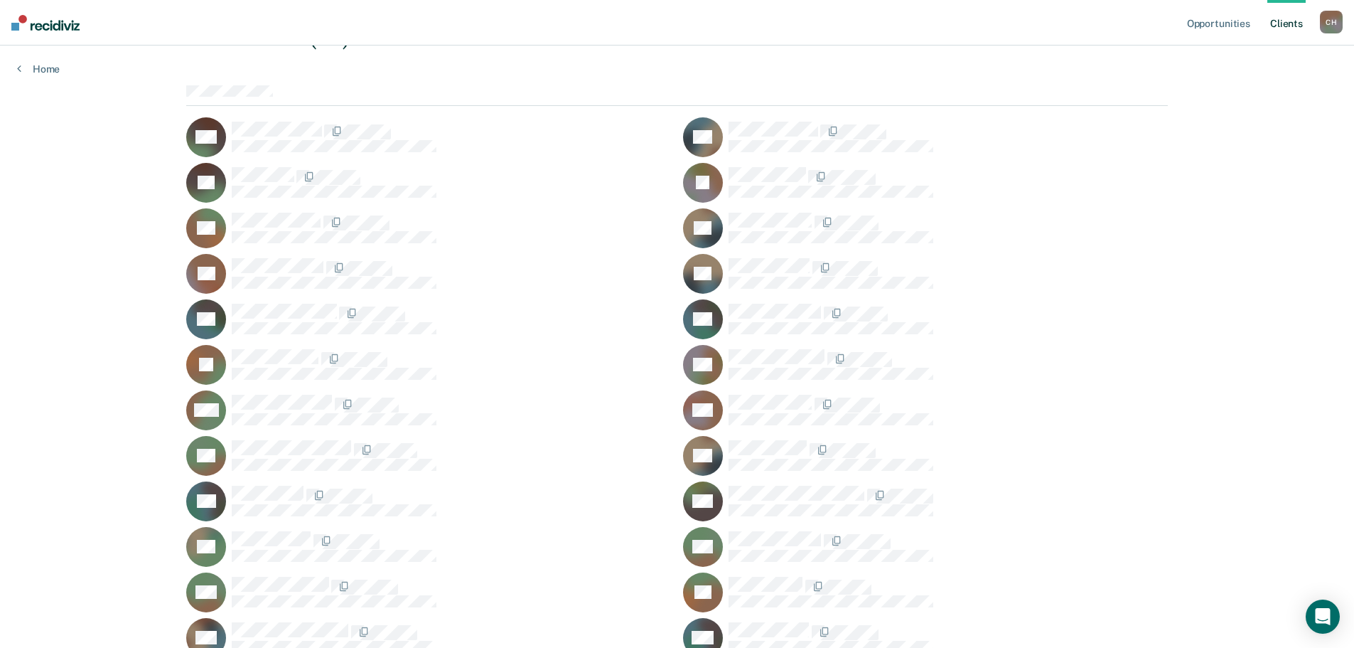
scroll to position [142, 0]
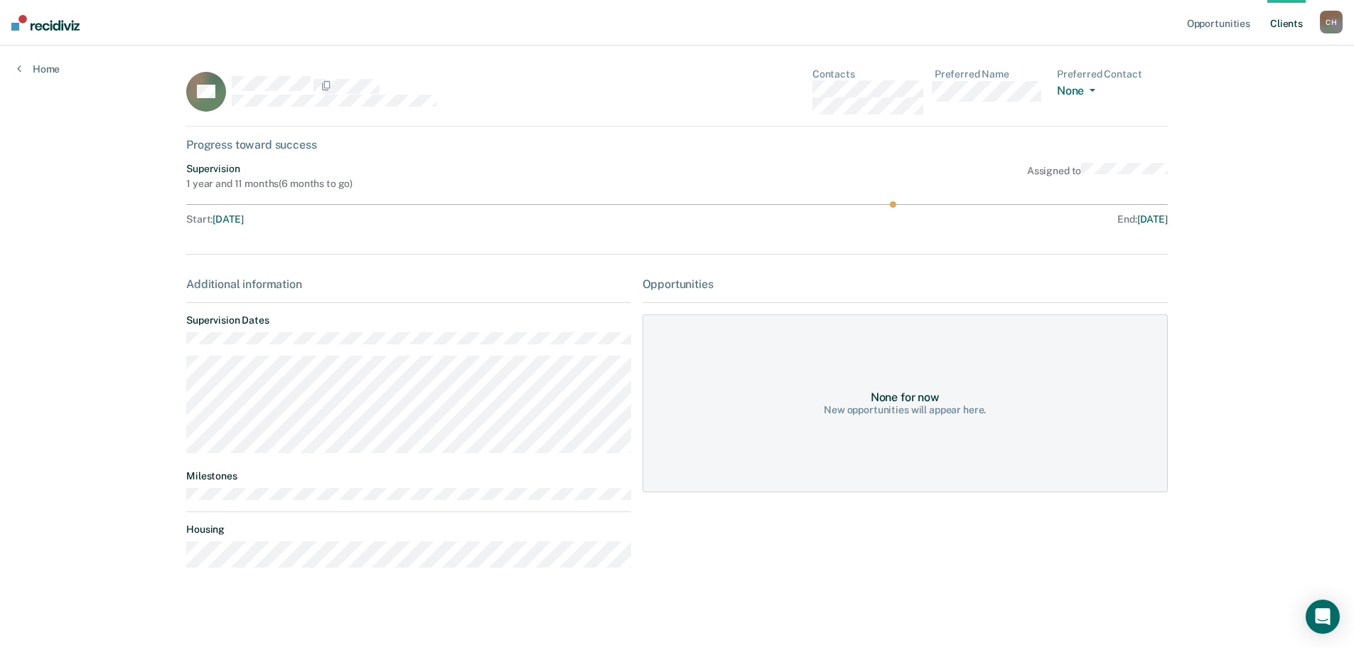
click at [890, 387] on div "None for now New opportunities will appear here." at bounding box center [905, 403] width 525 height 178
click at [896, 412] on div "New opportunities will appear here." at bounding box center [905, 410] width 162 height 12
click at [62, 67] on div "Home" at bounding box center [38, 60] width 77 height 30
click at [51, 66] on link "Home" at bounding box center [38, 69] width 43 height 13
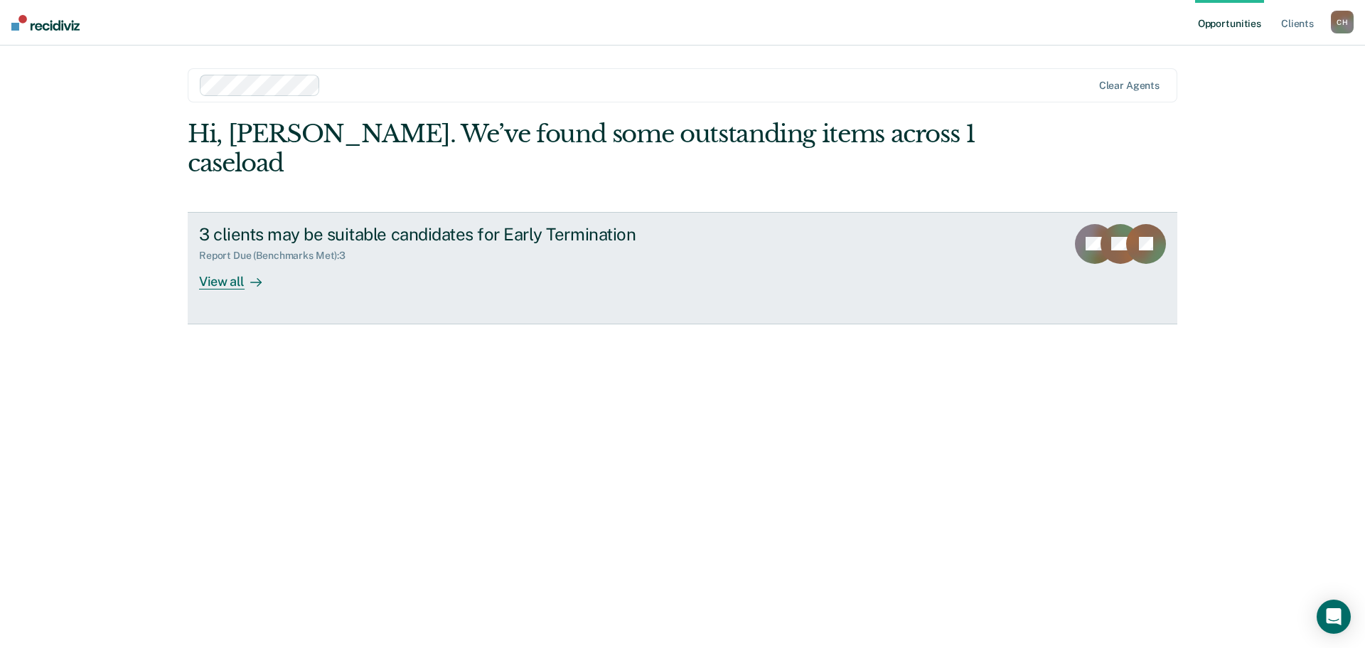
click at [232, 289] on div "View all" at bounding box center [239, 276] width 80 height 28
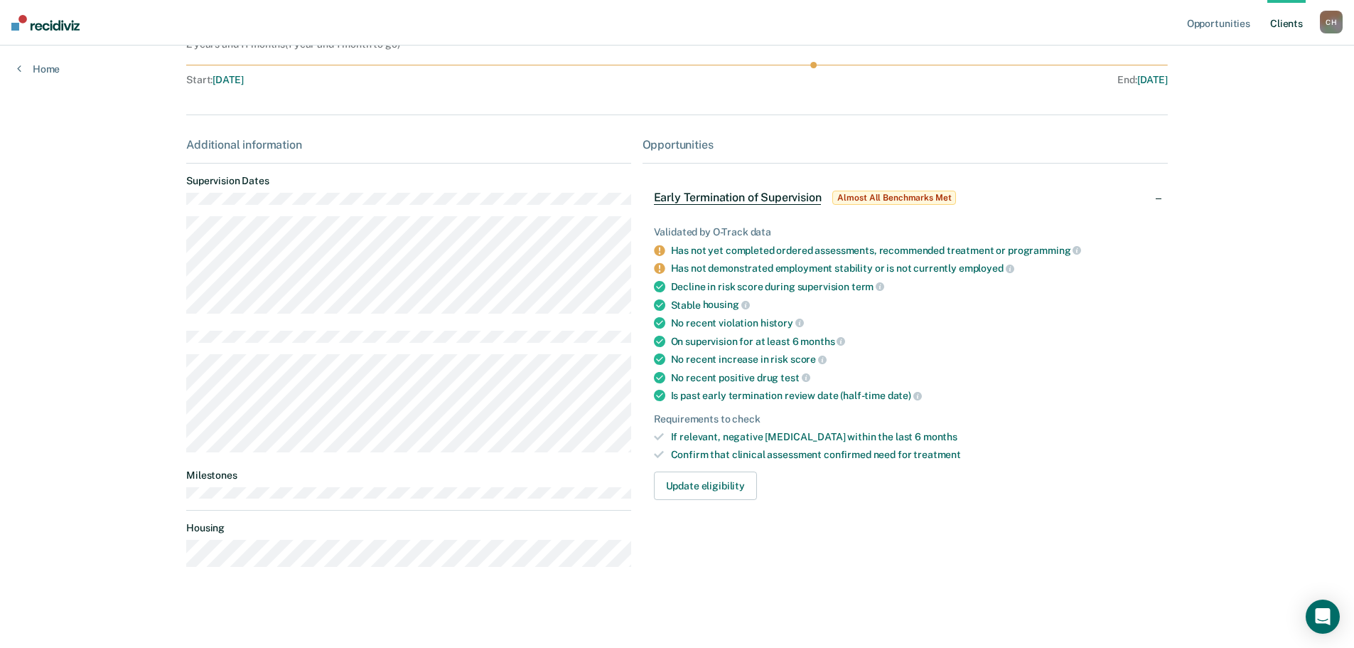
scroll to position [144, 0]
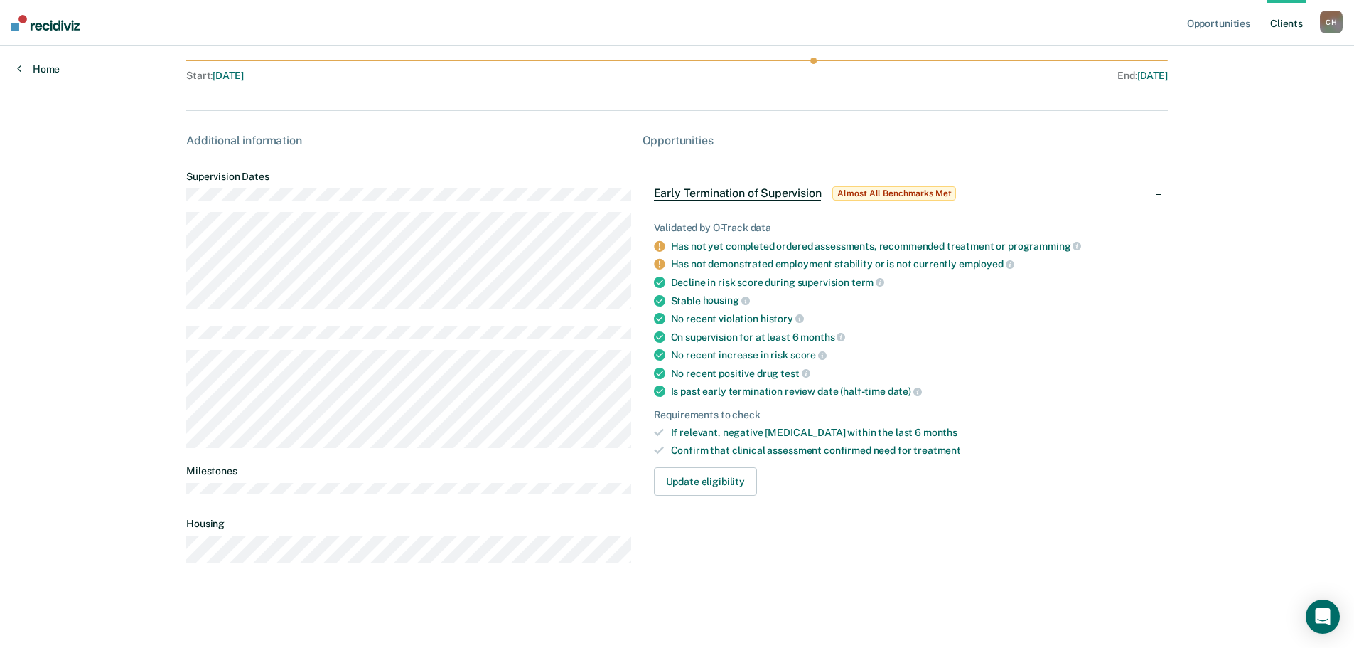
click at [47, 65] on link "Home" at bounding box center [38, 69] width 43 height 13
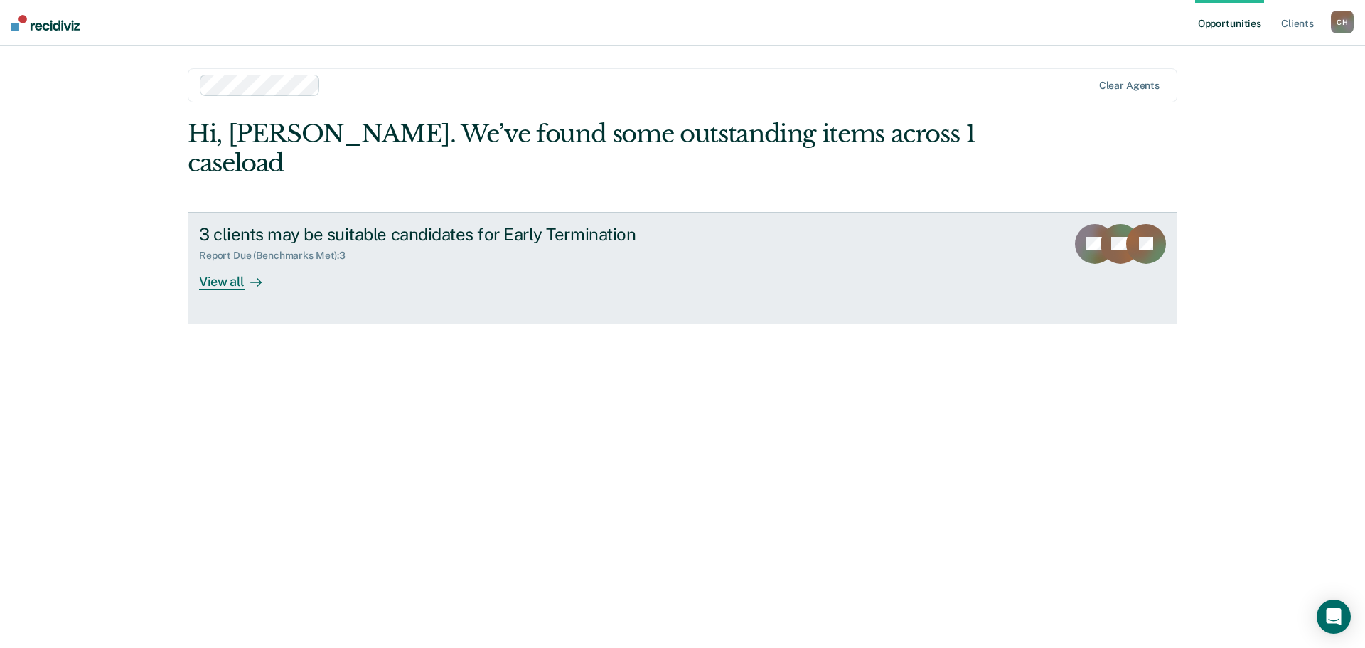
click at [225, 273] on div "View all" at bounding box center [239, 276] width 80 height 28
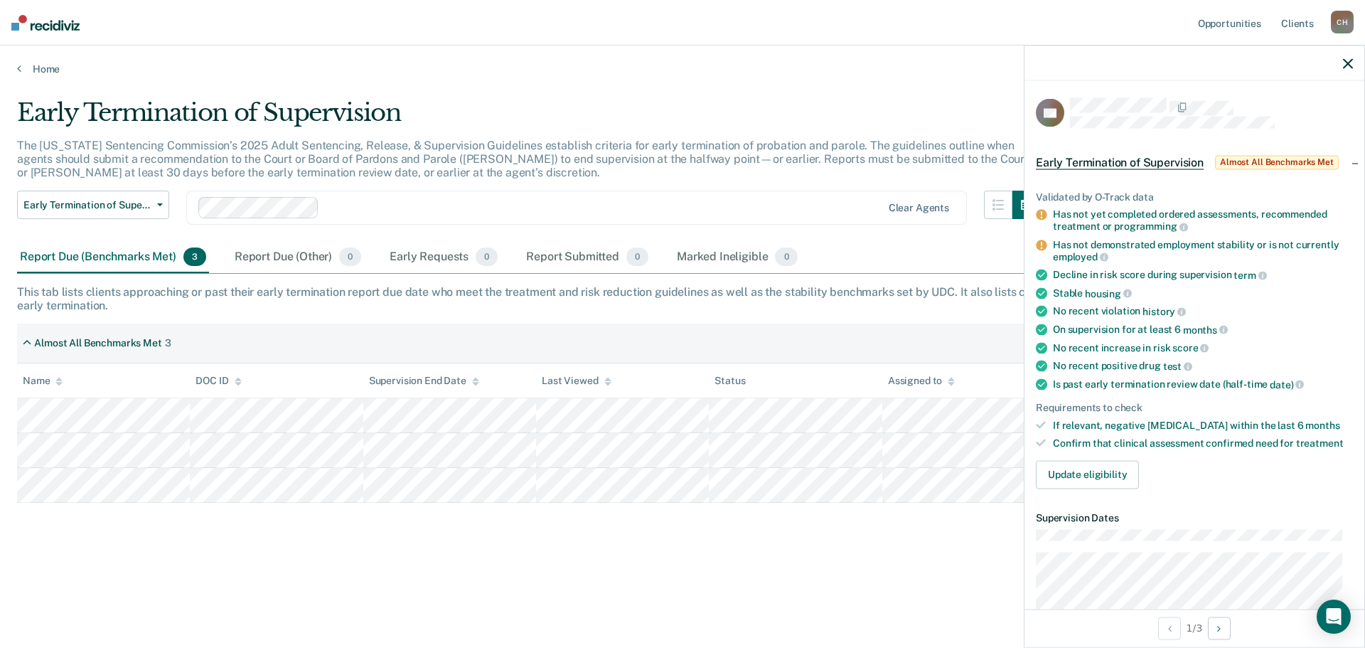
click at [1170, 156] on span "Early Termination of Supervision" at bounding box center [1120, 162] width 168 height 14
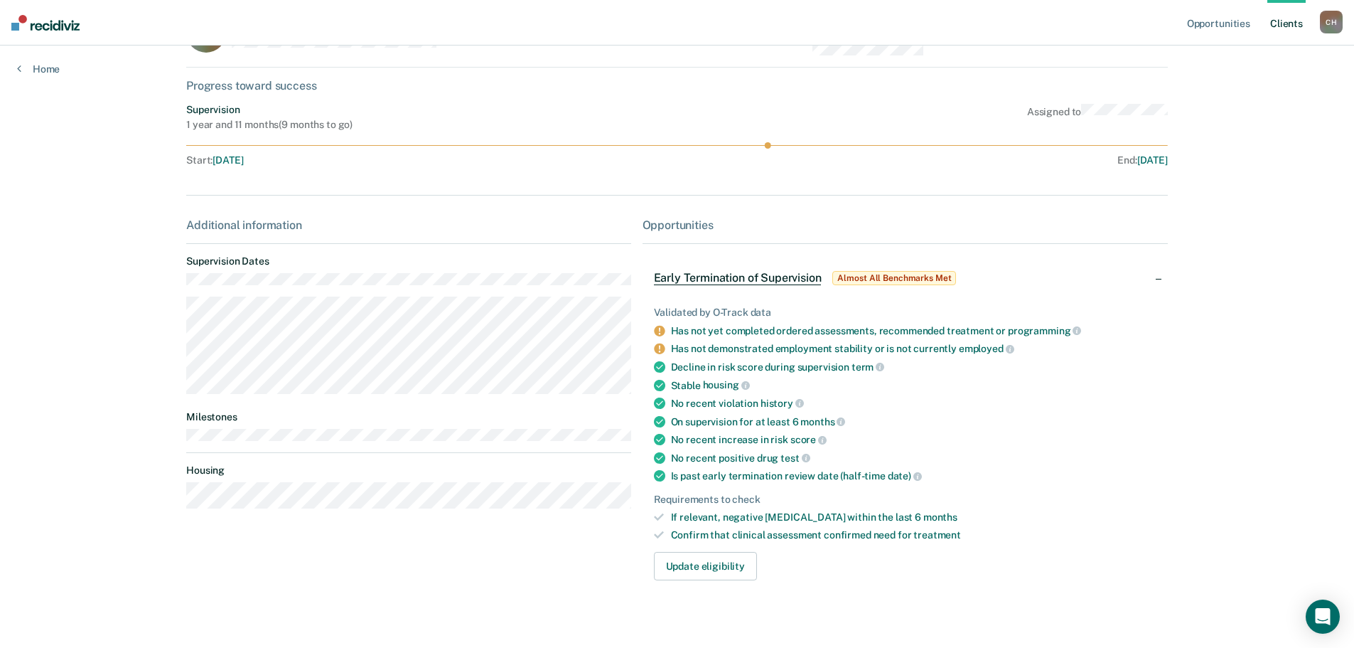
scroll to position [71, 0]
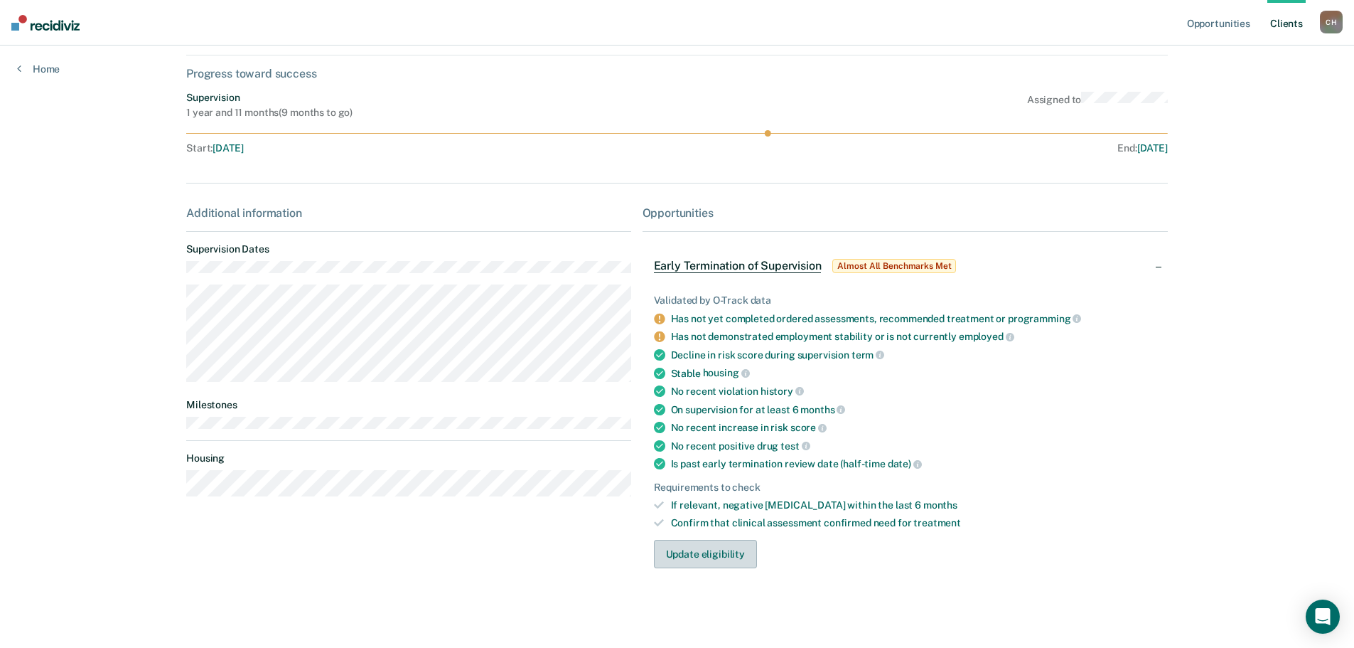
click at [727, 557] on button "Update eligibility" at bounding box center [705, 554] width 103 height 28
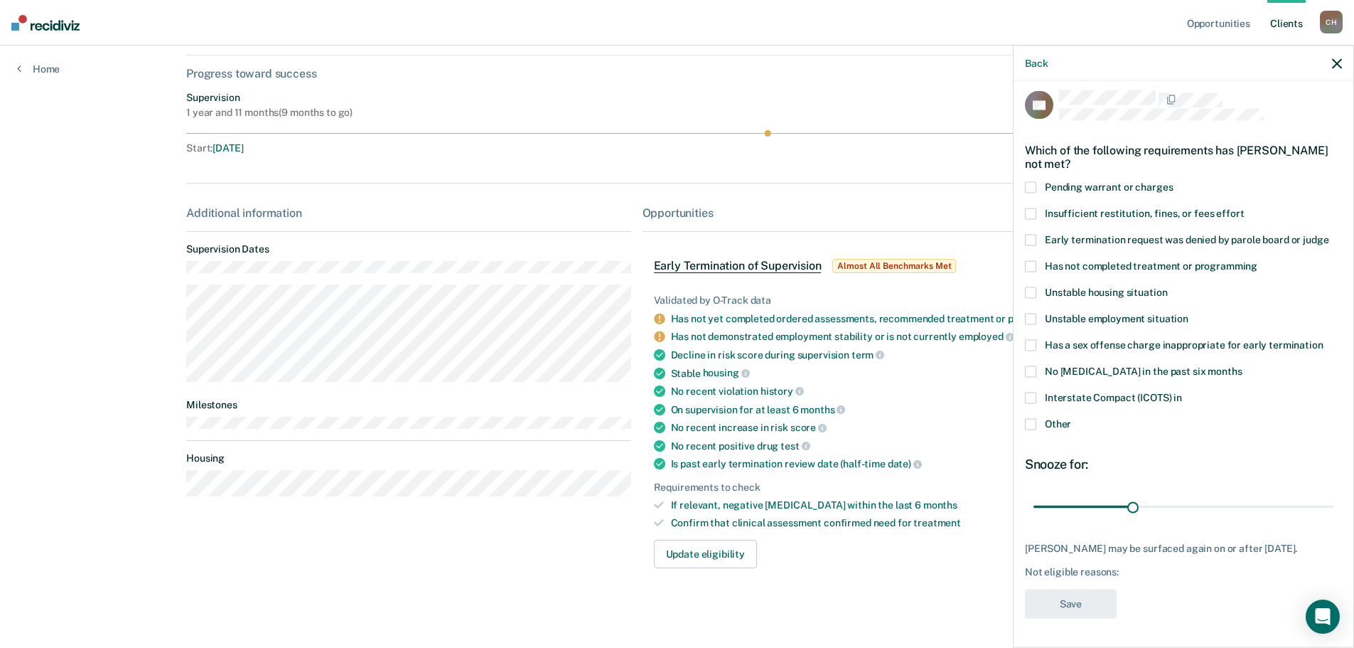
scroll to position [18, 0]
click at [1336, 62] on icon "button" at bounding box center [1337, 63] width 10 height 10
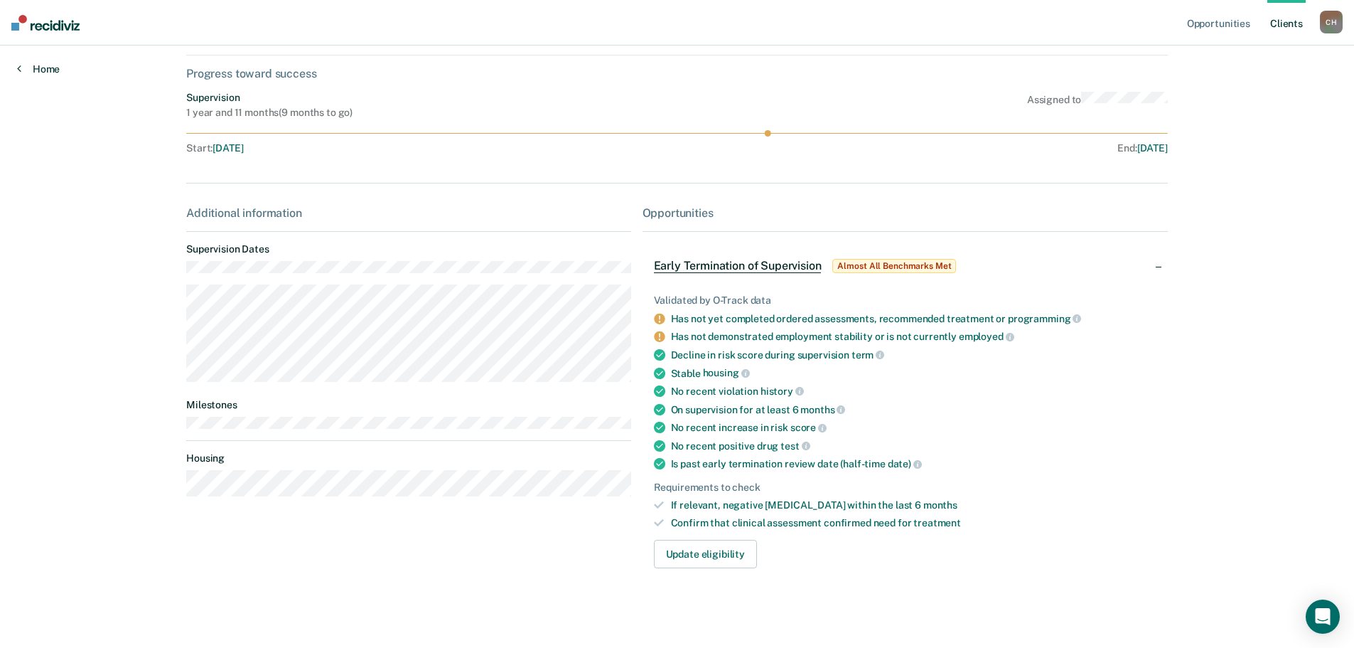
click at [51, 64] on link "Home" at bounding box center [38, 69] width 43 height 13
